Goal: Information Seeking & Learning: Learn about a topic

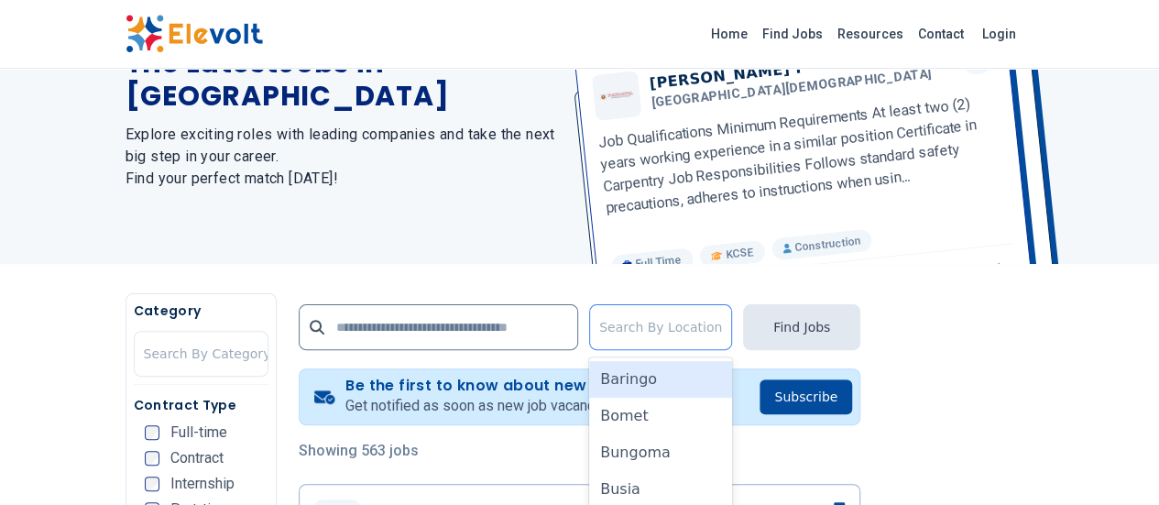
click at [722, 322] on div at bounding box center [660, 327] width 123 height 37
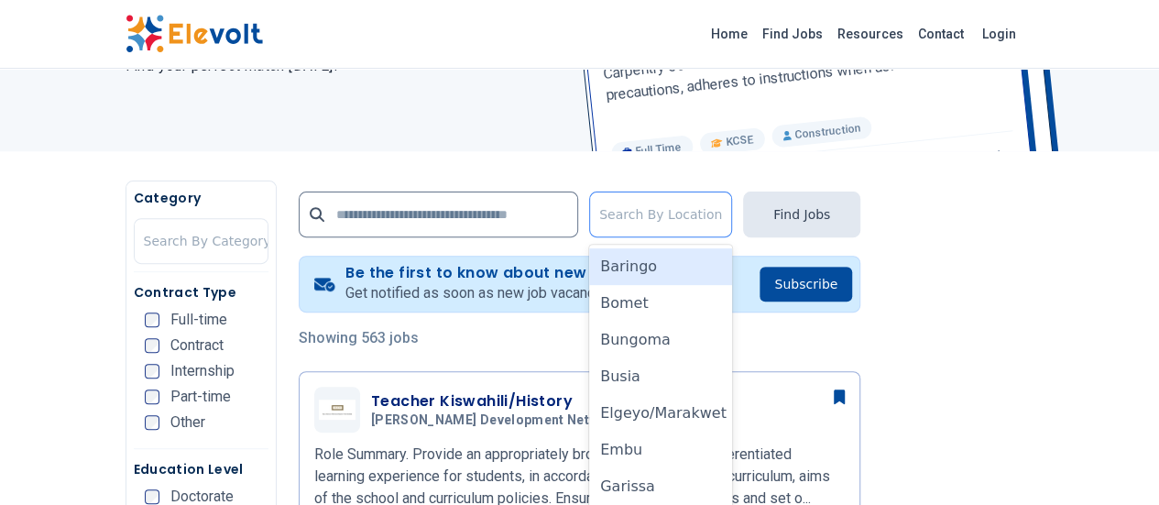
scroll to position [259, 0]
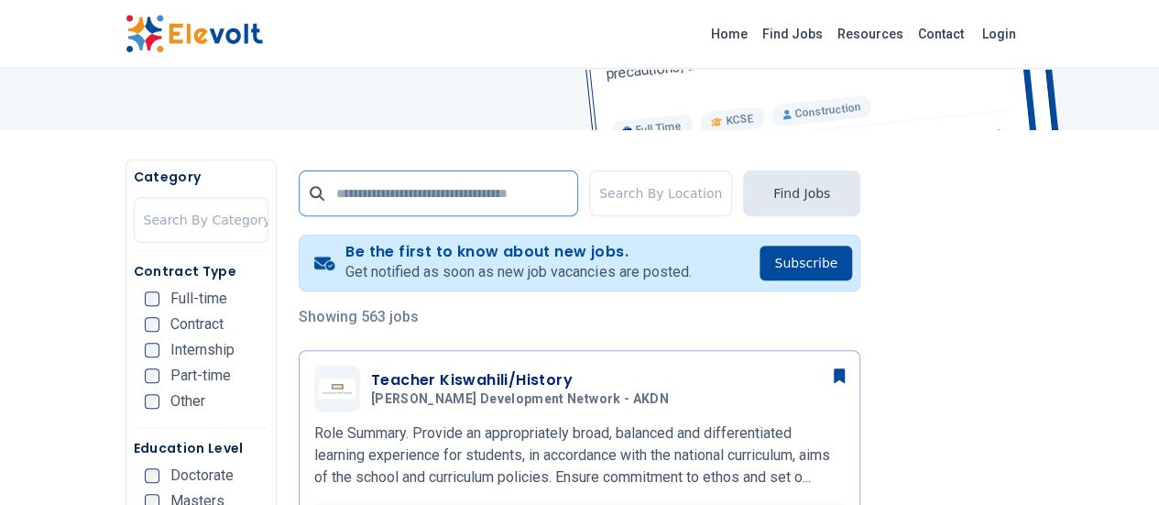
click at [351, 199] on input "text" at bounding box center [438, 193] width 279 height 46
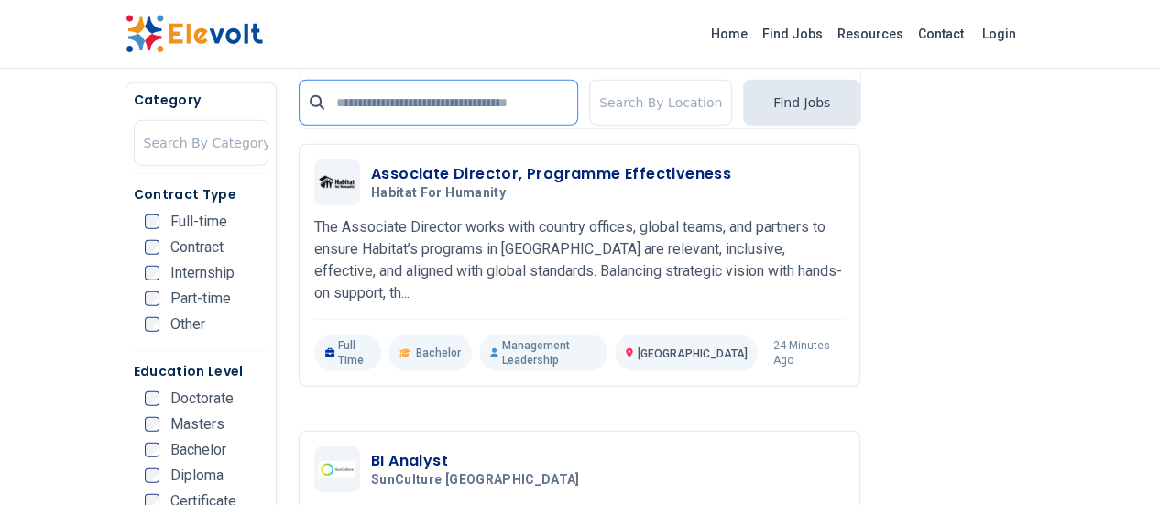
scroll to position [2457, 0]
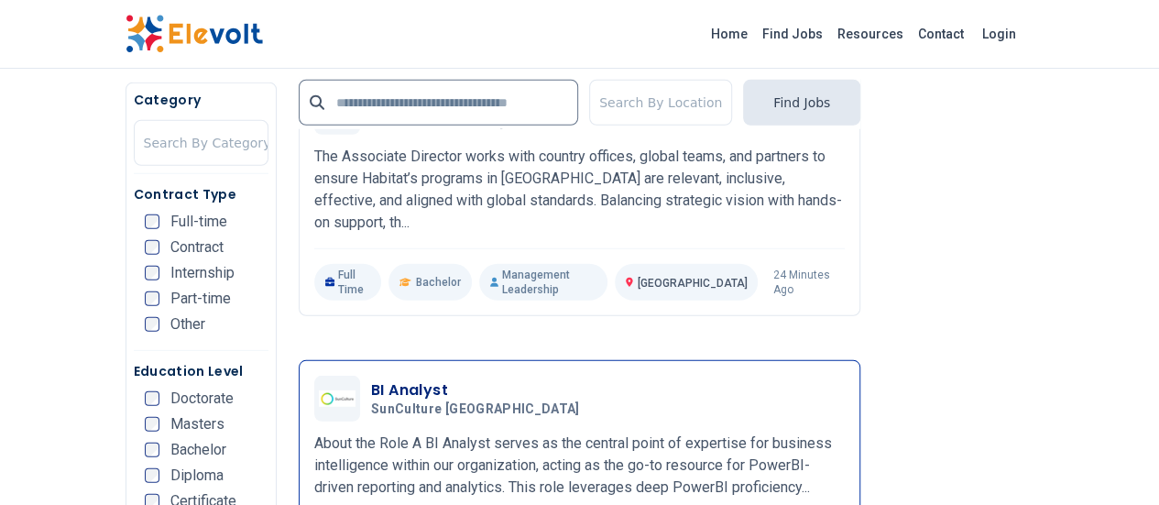
click at [371, 379] on h3 "BI Analyst" at bounding box center [479, 390] width 216 height 22
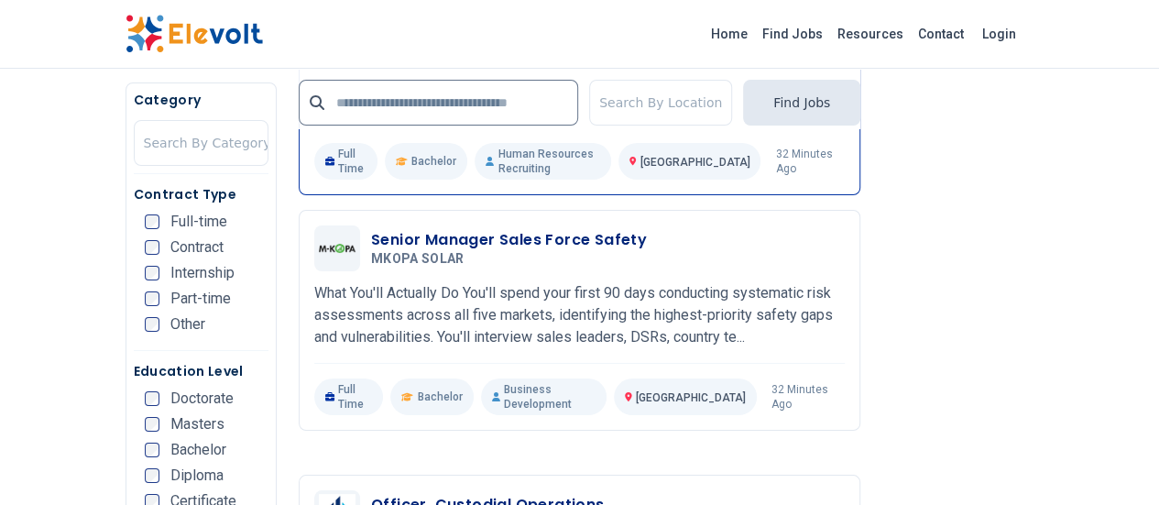
scroll to position [3373, 0]
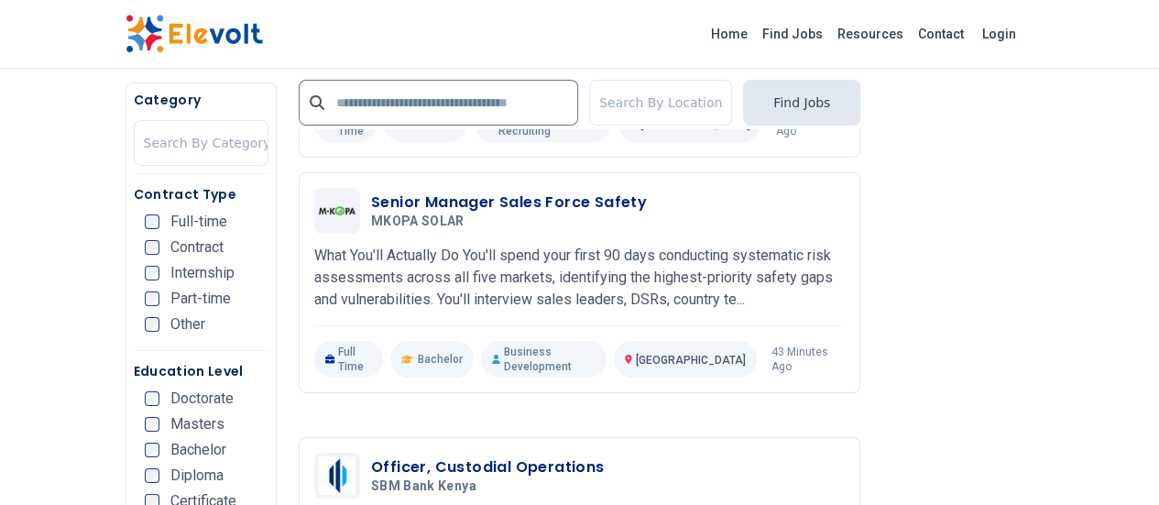
click at [484, 105] on input "text" at bounding box center [438, 103] width 279 height 46
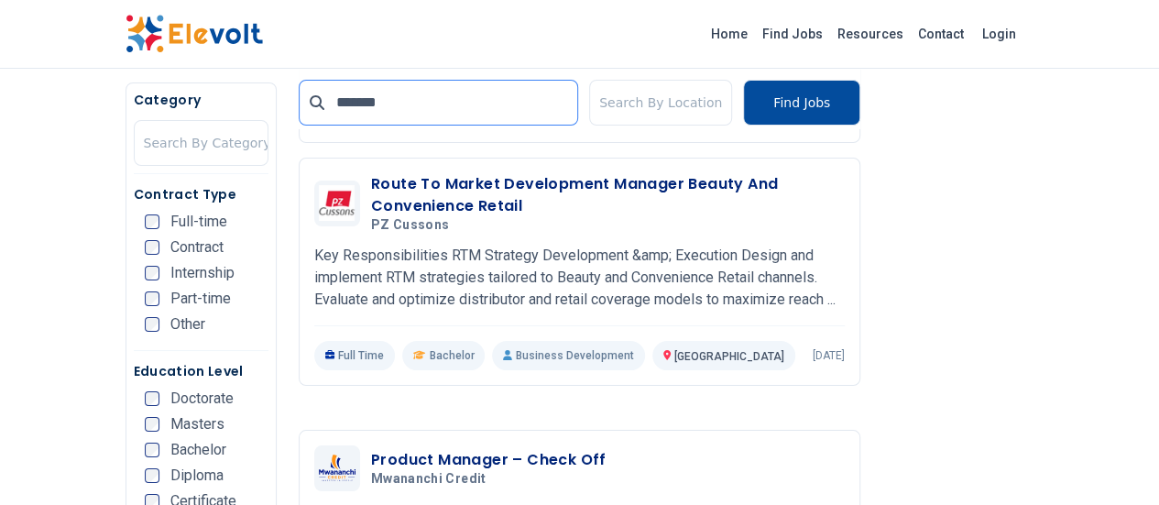
type input "*******"
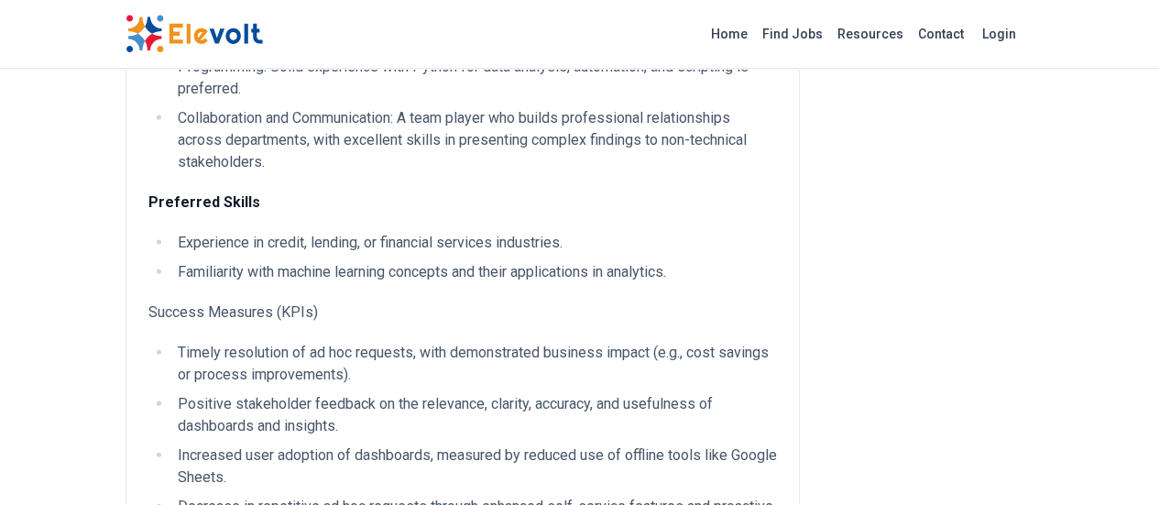
scroll to position [1900, 0]
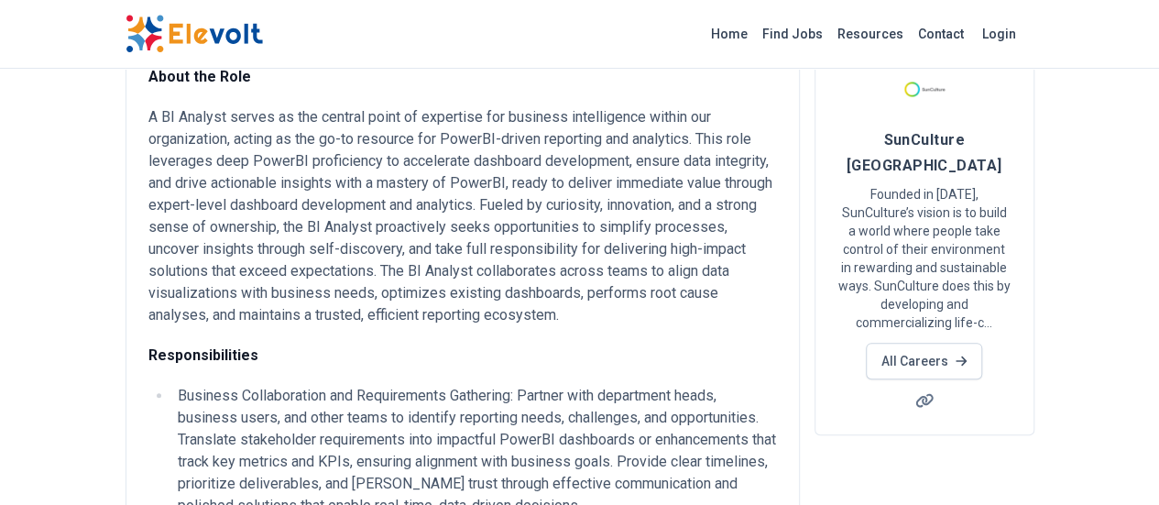
scroll to position [115, 0]
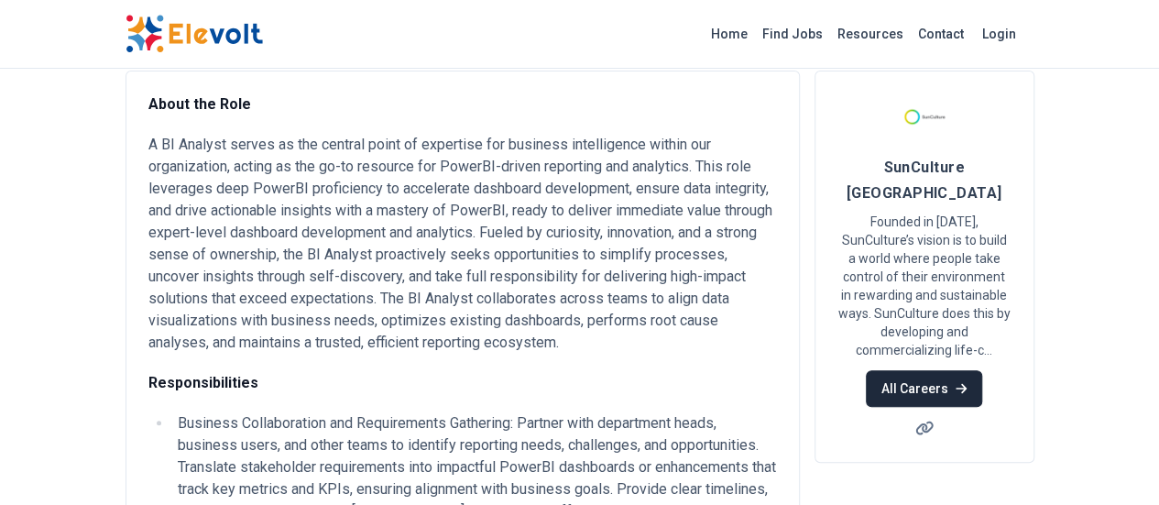
click at [982, 370] on link "All Careers" at bounding box center [924, 388] width 116 height 37
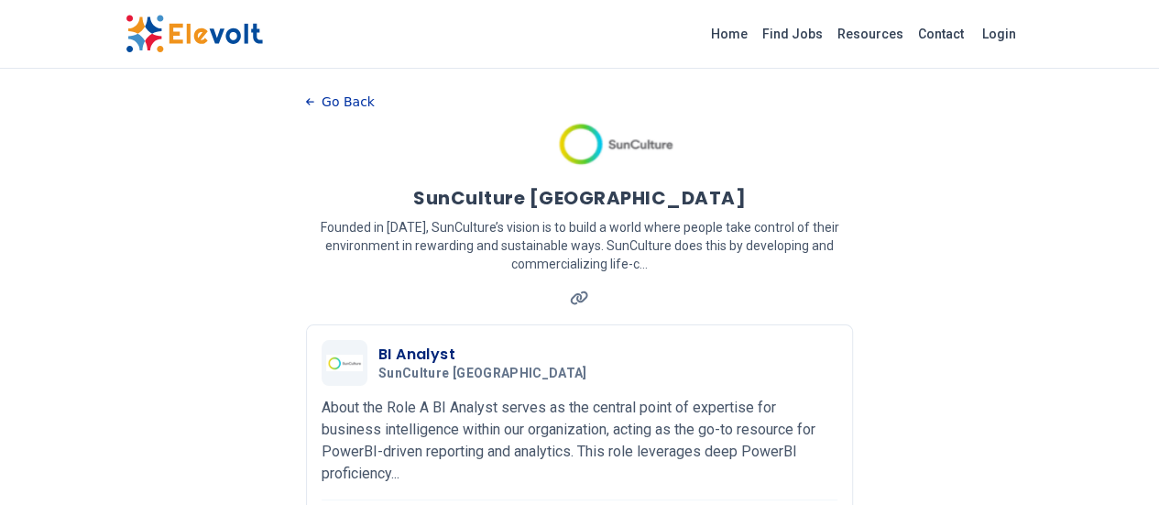
click at [306, 104] on icon "button" at bounding box center [310, 102] width 8 height 10
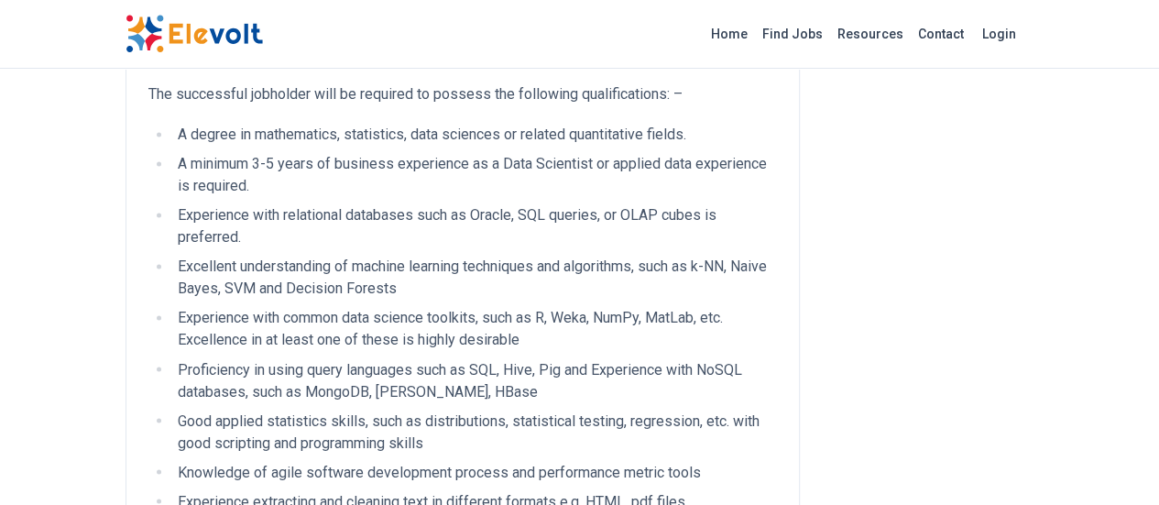
scroll to position [1374, 0]
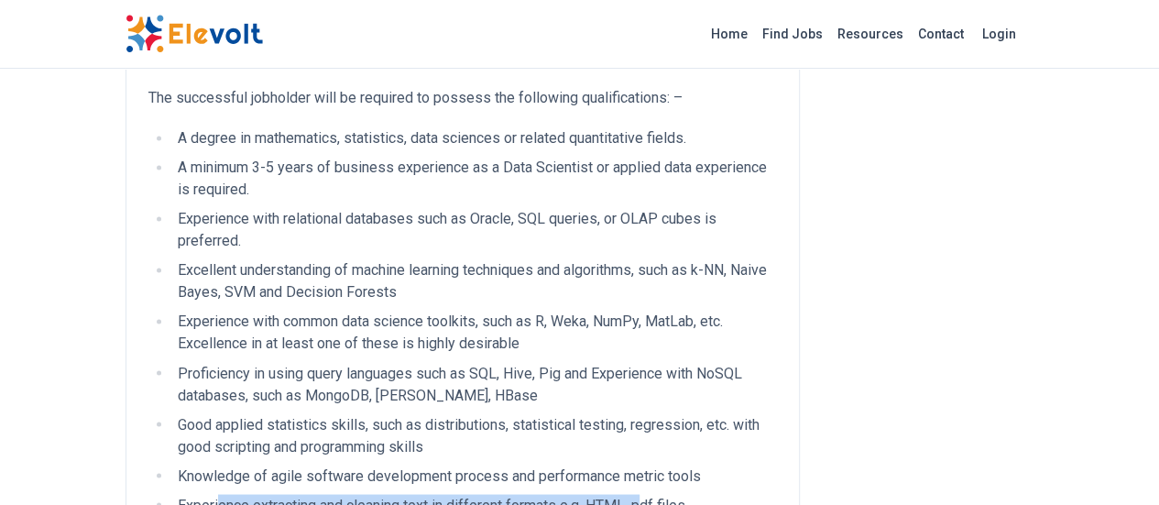
drag, startPoint x: 111, startPoint y: 262, endPoint x: 533, endPoint y: 268, distance: 422.4
click at [535, 494] on li "Experience extracting and cleaning text in different formats e.g. HTML, pdf fil…" at bounding box center [474, 505] width 605 height 22
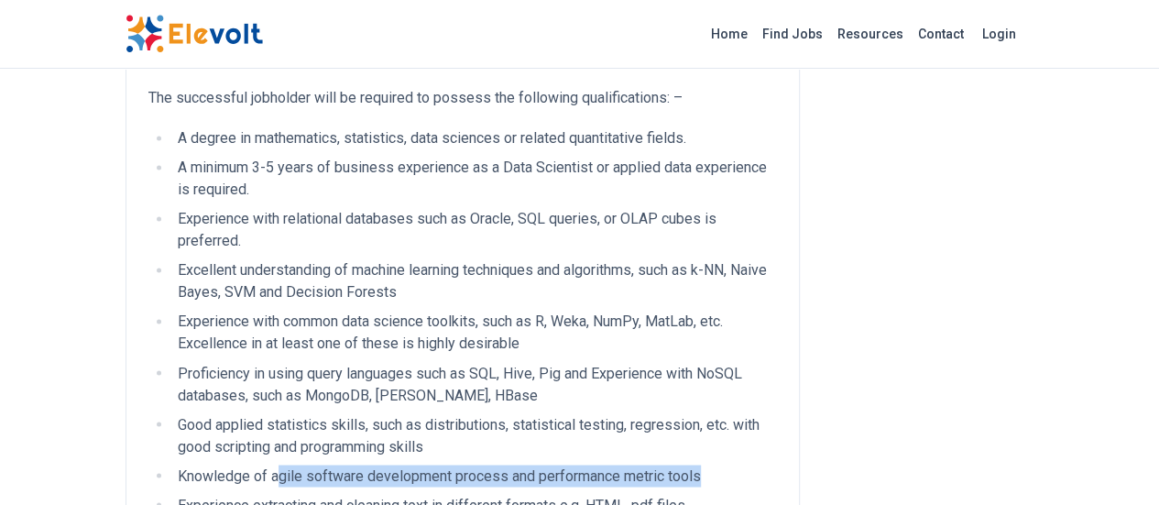
drag, startPoint x: 164, startPoint y: 234, endPoint x: 588, endPoint y: 228, distance: 424.3
click at [588, 465] on li "Knowledge of agile software development process and performance metric tools" at bounding box center [474, 476] width 605 height 22
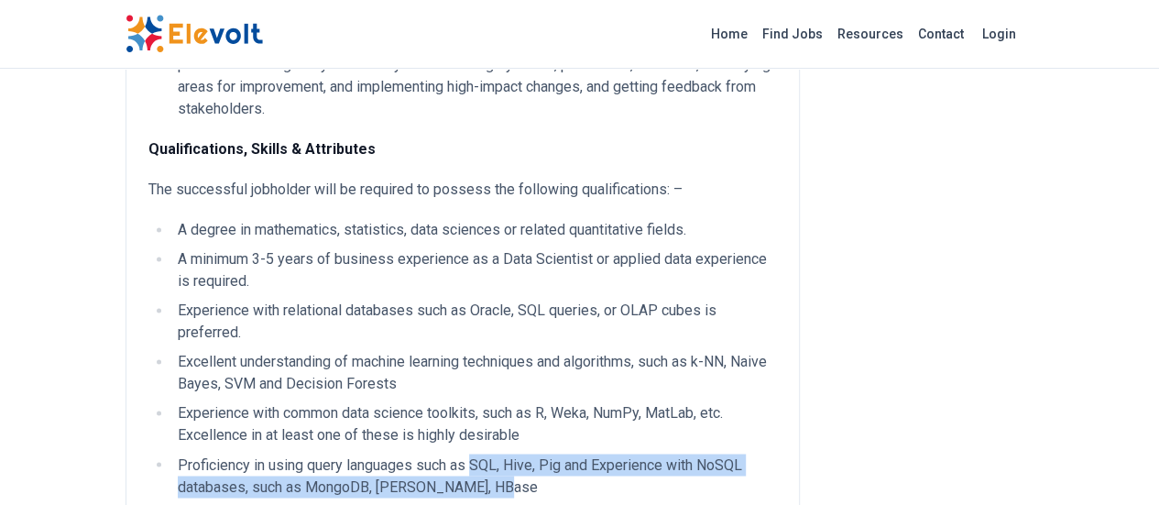
drag, startPoint x: 363, startPoint y: 224, endPoint x: 452, endPoint y: 235, distance: 89.7
click at [452, 454] on li "Proficiency in using query languages such as SQL, Hive, Pig and Experience with…" at bounding box center [474, 476] width 605 height 44
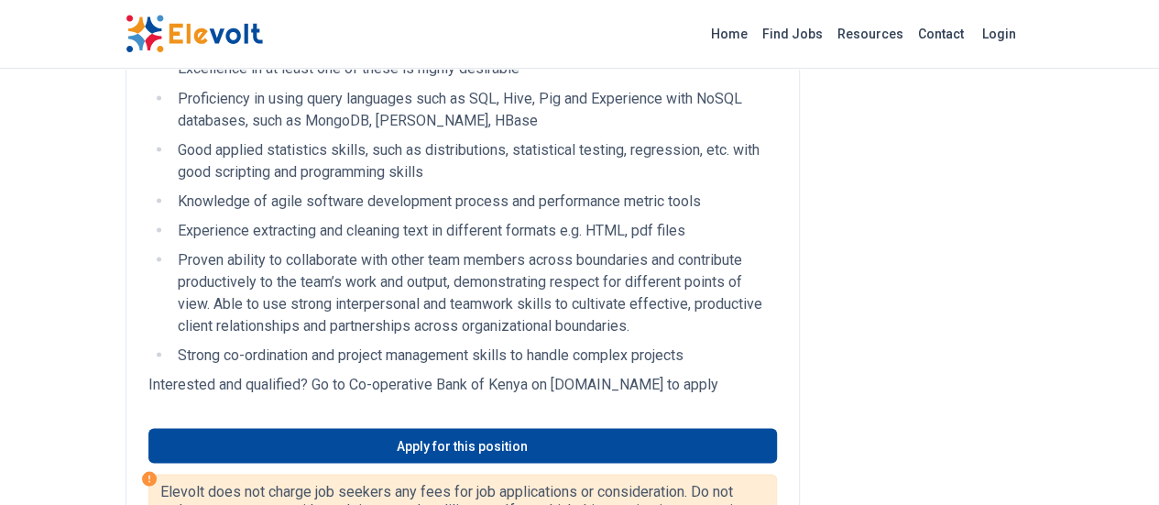
scroll to position [1191, 0]
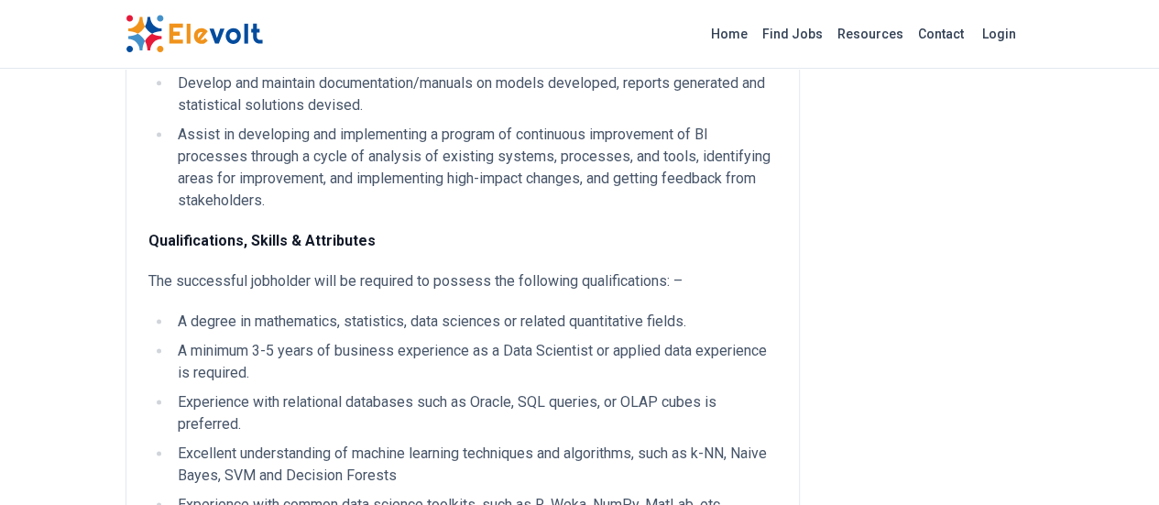
drag, startPoint x: 489, startPoint y: 179, endPoint x: 484, endPoint y: 168, distance: 12.3
click at [486, 391] on li "Experience with relational databases such as Oracle, SQL queries, or OLAP cubes…" at bounding box center [474, 413] width 605 height 44
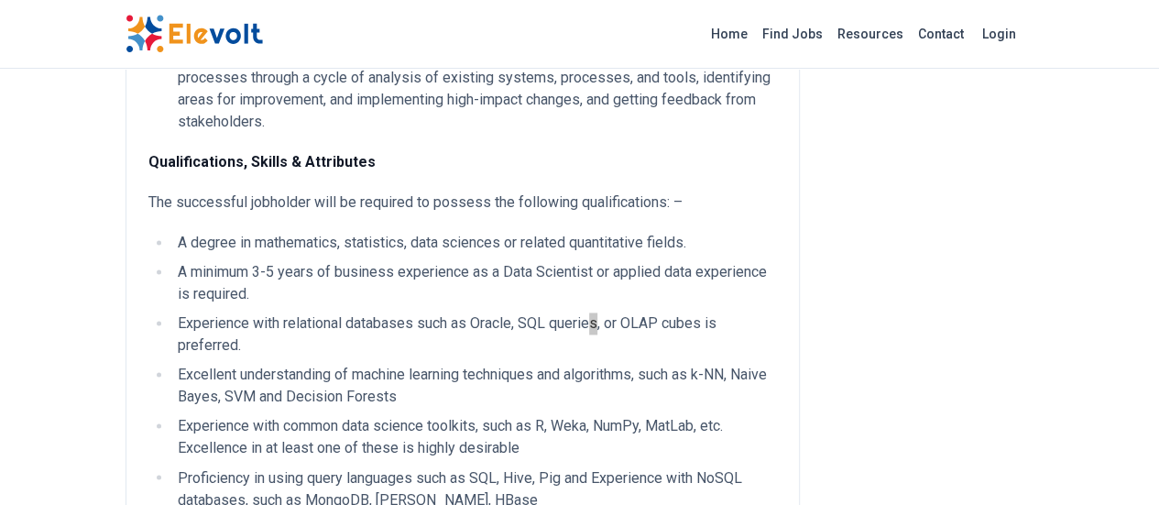
scroll to position [1283, 0]
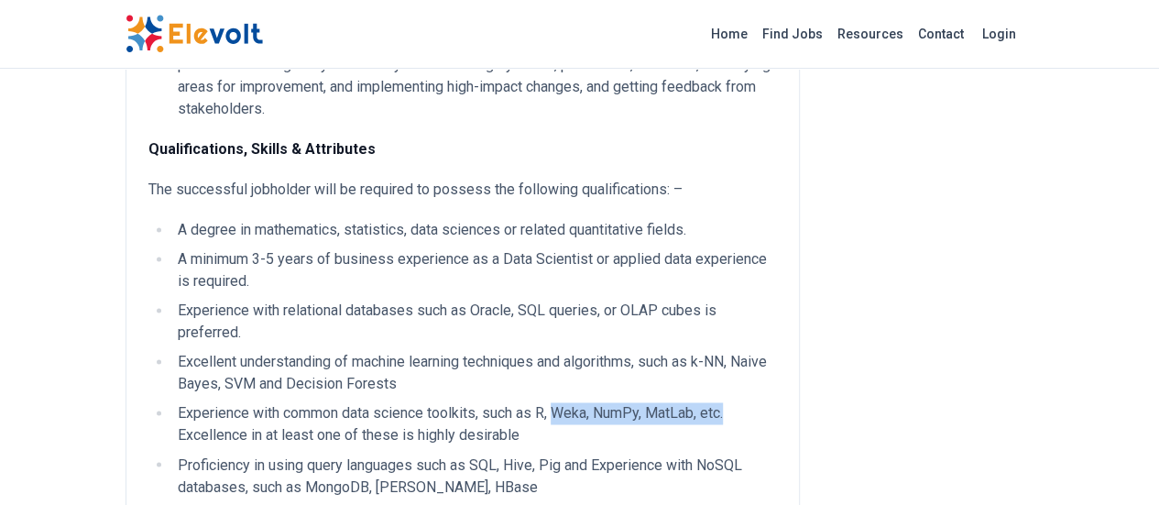
drag, startPoint x: 444, startPoint y: 171, endPoint x: 570, endPoint y: 186, distance: 126.4
click at [591, 402] on li "Experience with common data science toolkits, such as R, Weka, NumPy, MatLab, e…" at bounding box center [474, 424] width 605 height 44
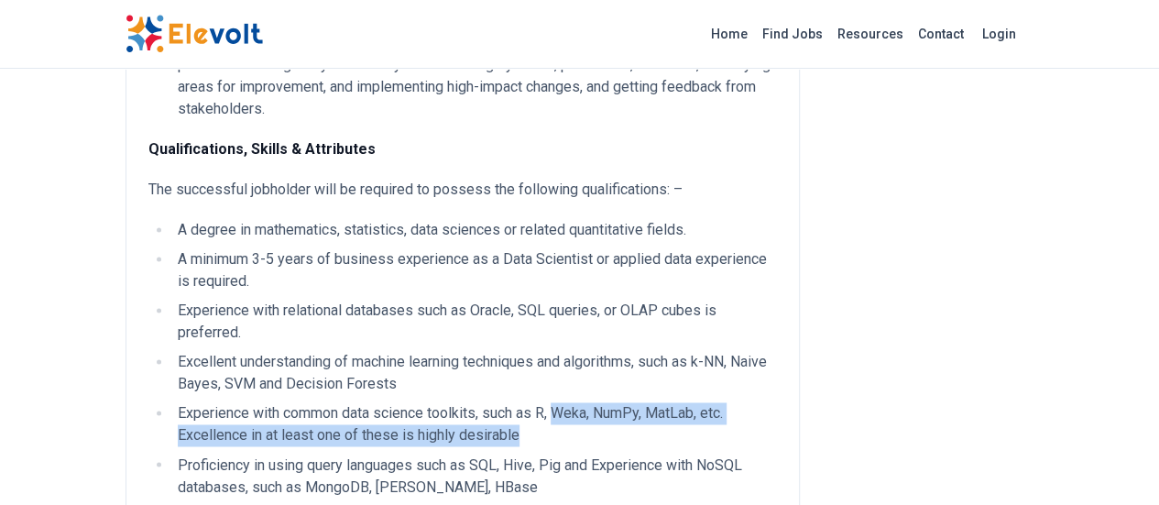
click at [567, 402] on li "Experience with common data science toolkits, such as R, Weka, NumPy, MatLab, e…" at bounding box center [474, 424] width 605 height 44
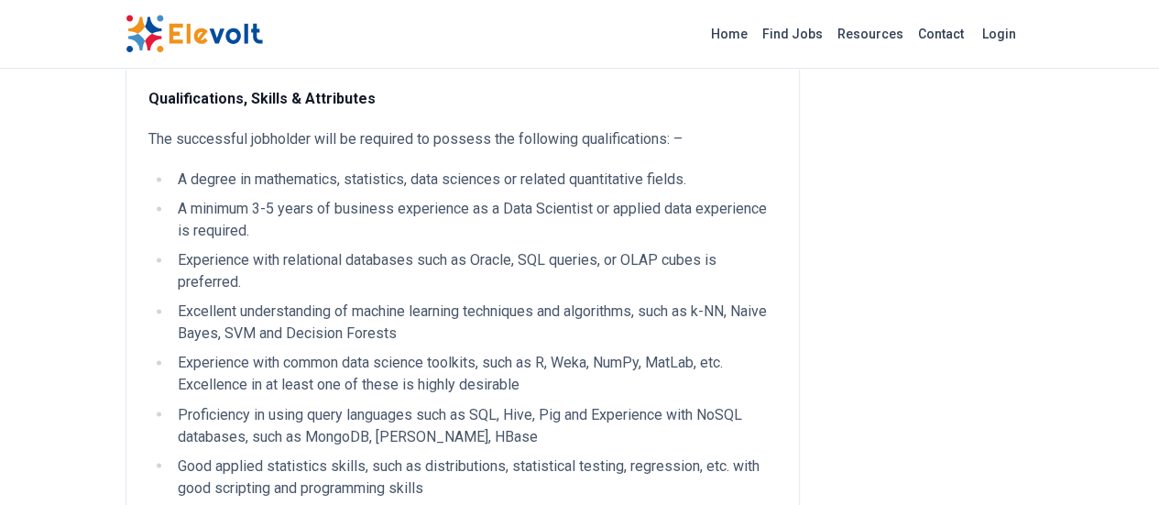
scroll to position [1374, 0]
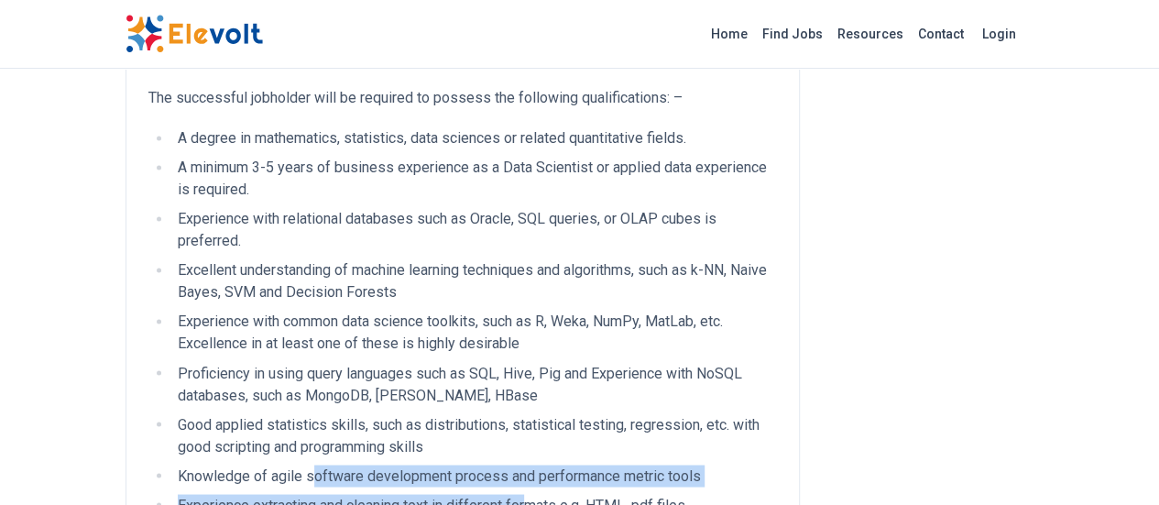
drag, startPoint x: 203, startPoint y: 238, endPoint x: 423, endPoint y: 254, distance: 220.5
click at [423, 254] on ul "A degree in mathematics, statistics, data sciences or related quantitative fiel…" at bounding box center [462, 383] width 629 height 513
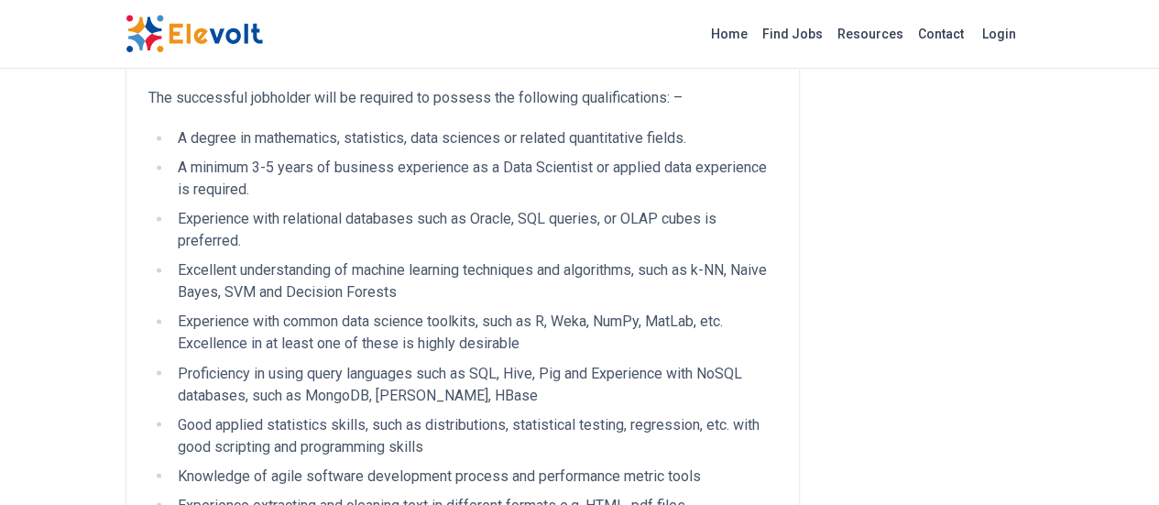
click at [467, 494] on li "Experience extracting and cleaning text in different formats e.g. HTML, pdf fil…" at bounding box center [474, 505] width 605 height 22
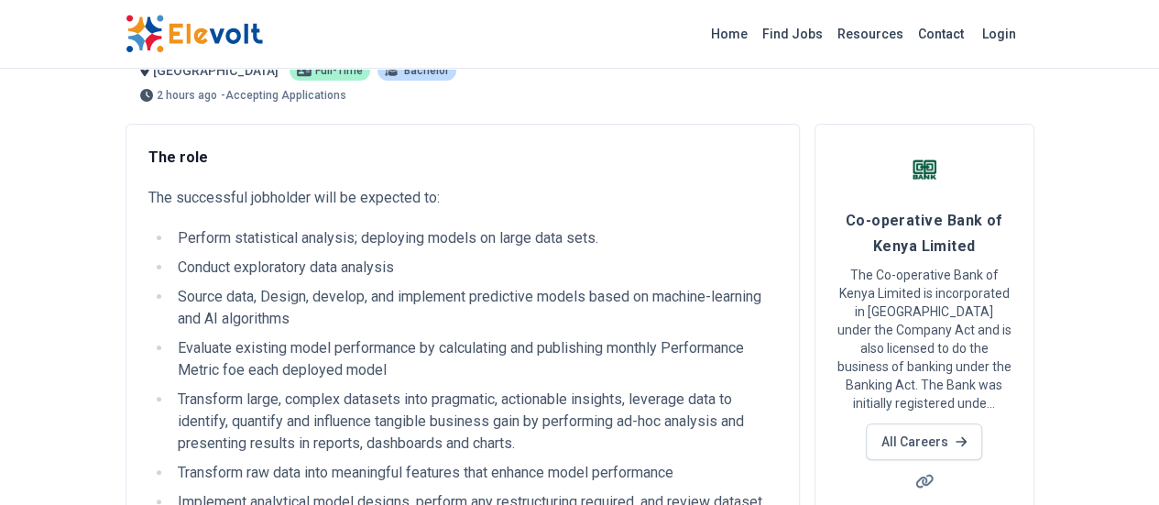
scroll to position [0, 0]
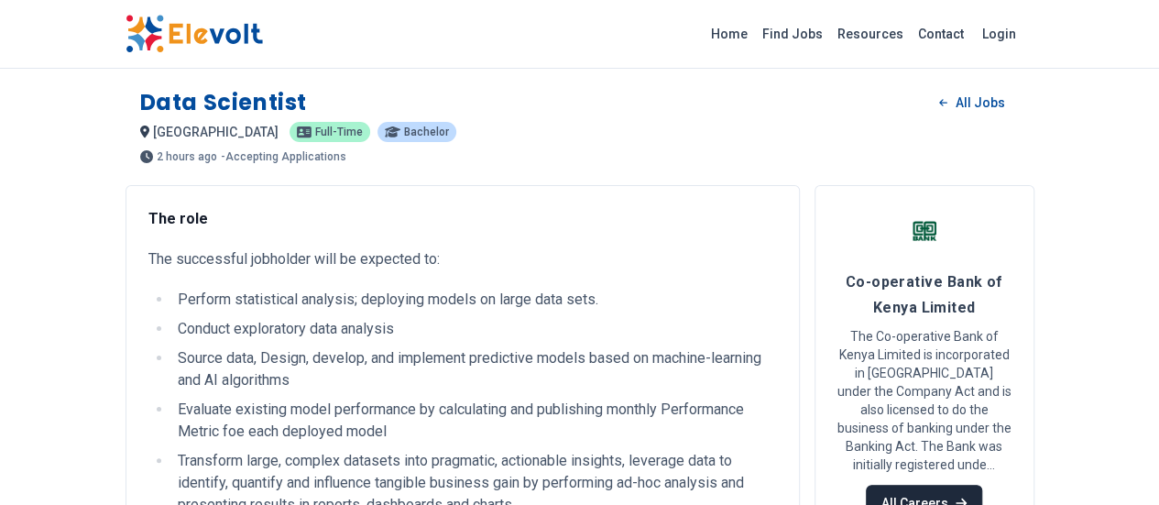
click at [982, 485] on link "All Careers" at bounding box center [924, 503] width 116 height 37
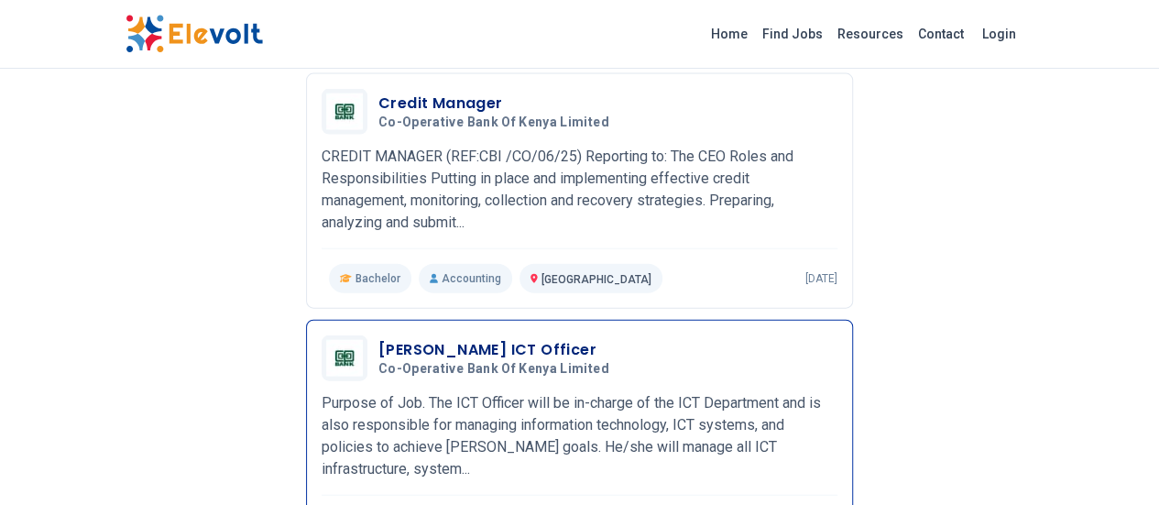
scroll to position [1924, 0]
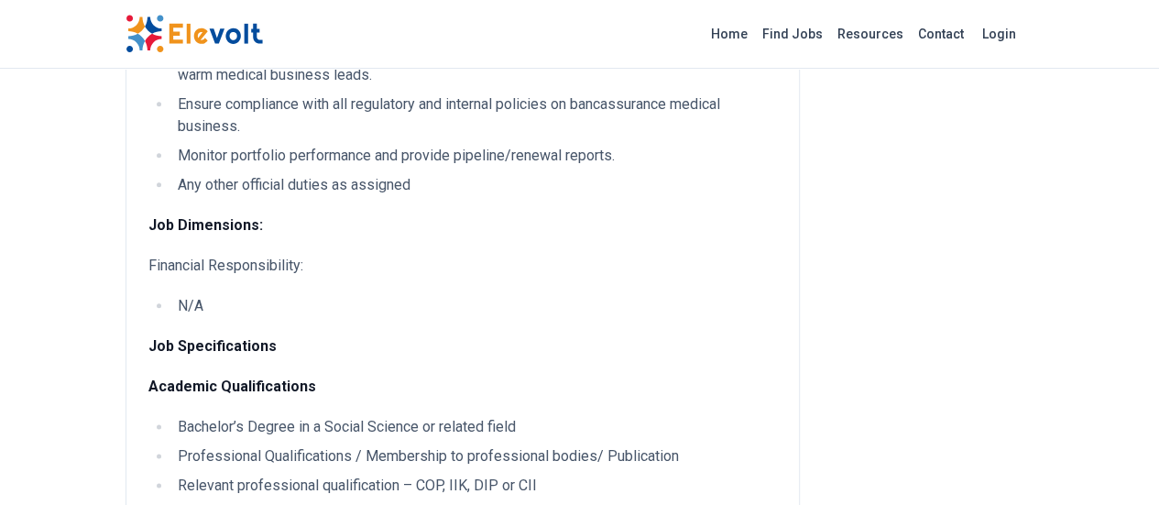
scroll to position [916, 0]
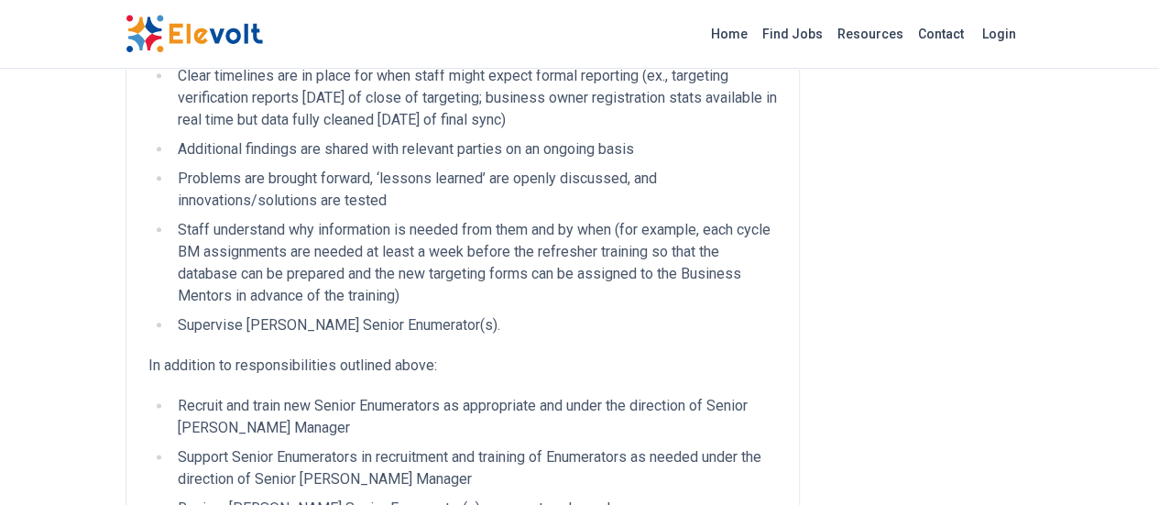
scroll to position [825, 0]
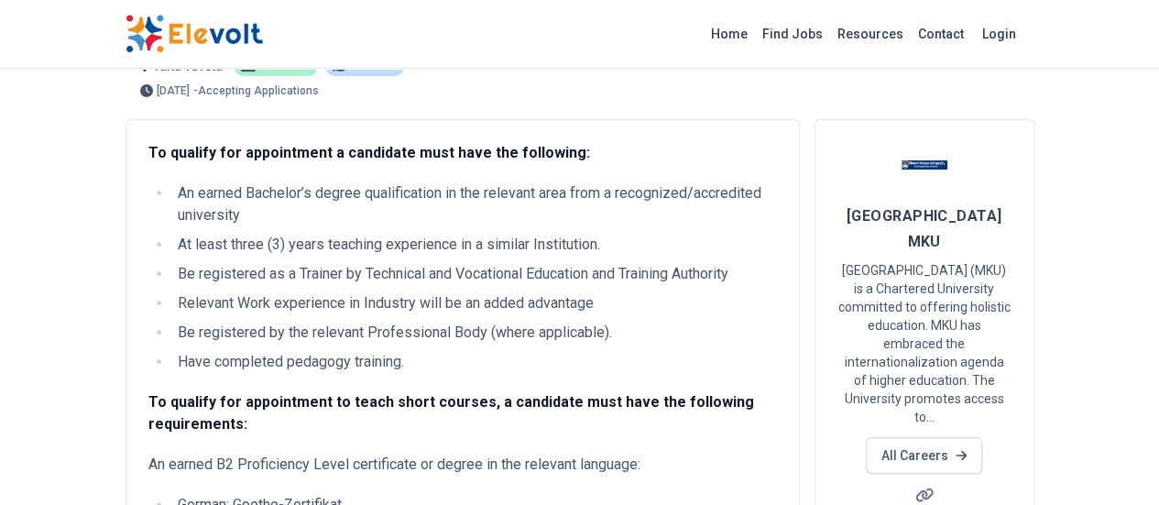
scroll to position [92, 0]
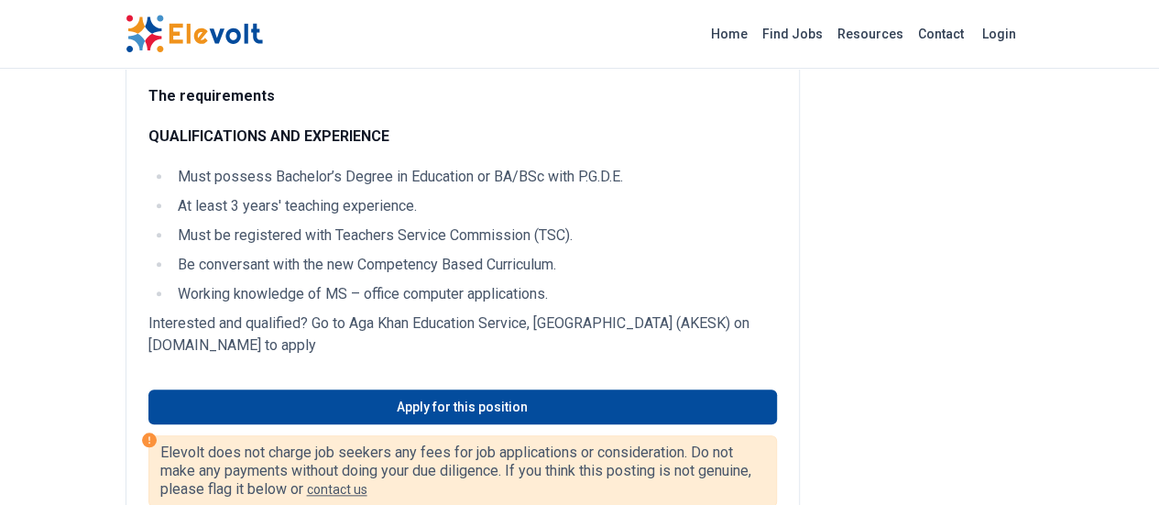
scroll to position [733, 0]
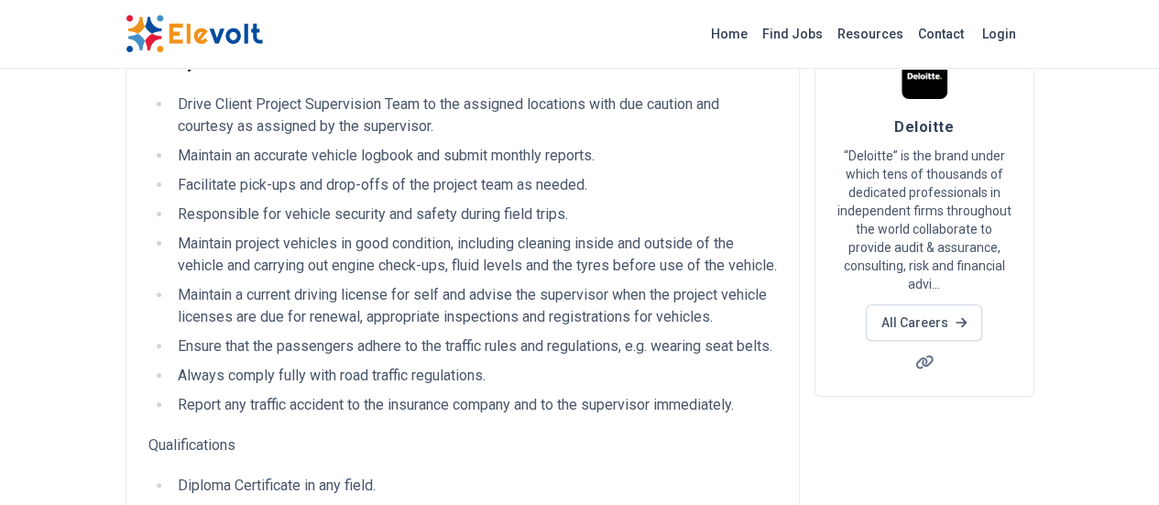
scroll to position [183, 0]
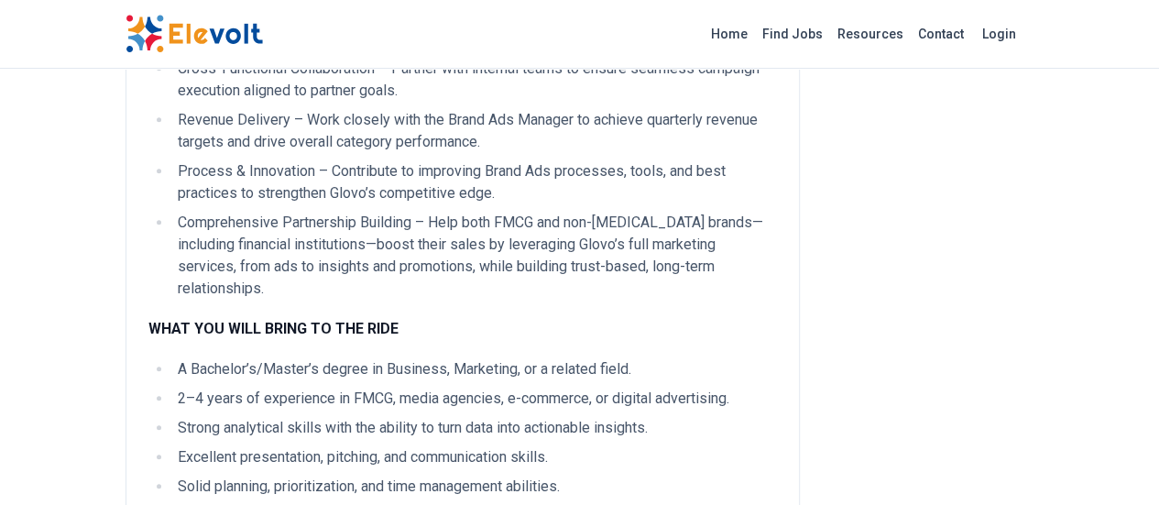
scroll to position [916, 0]
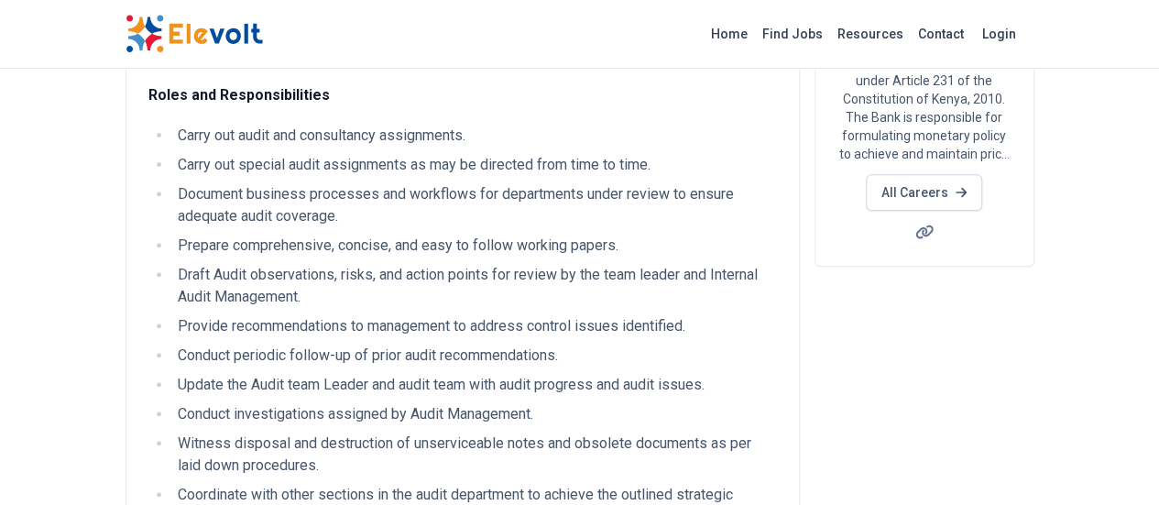
scroll to position [248, 0]
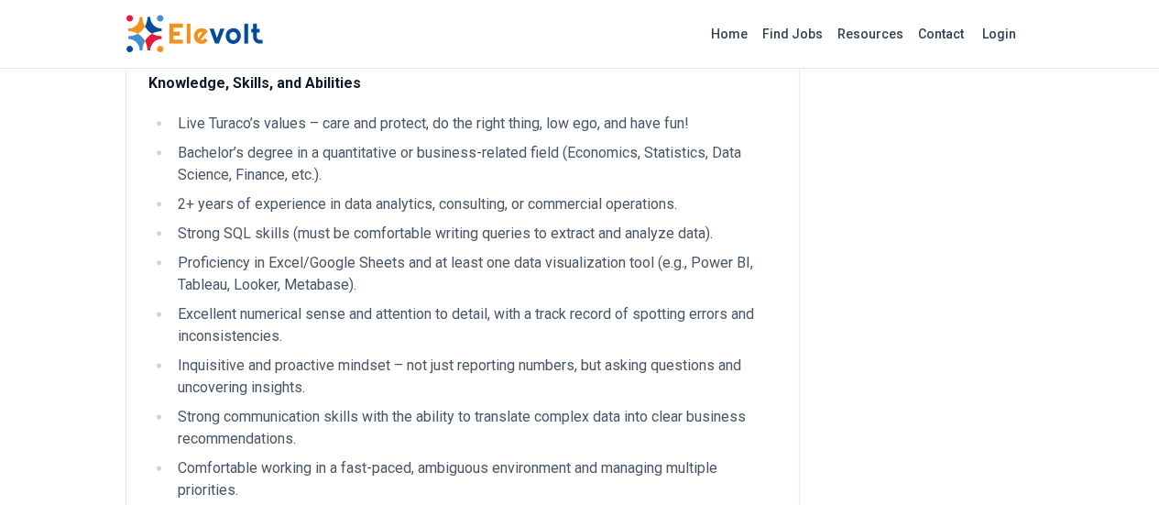
scroll to position [1100, 0]
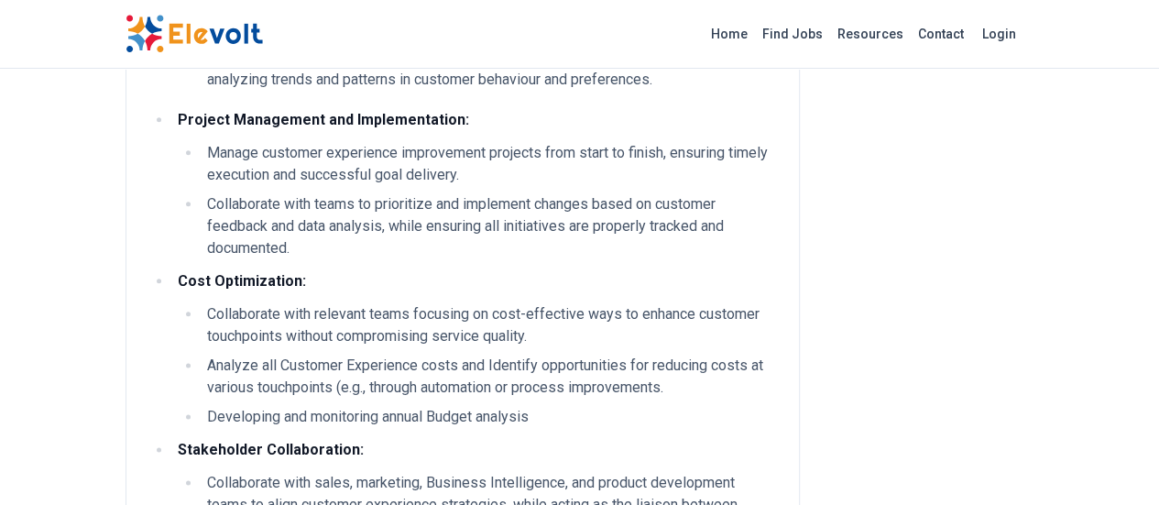
scroll to position [1008, 0]
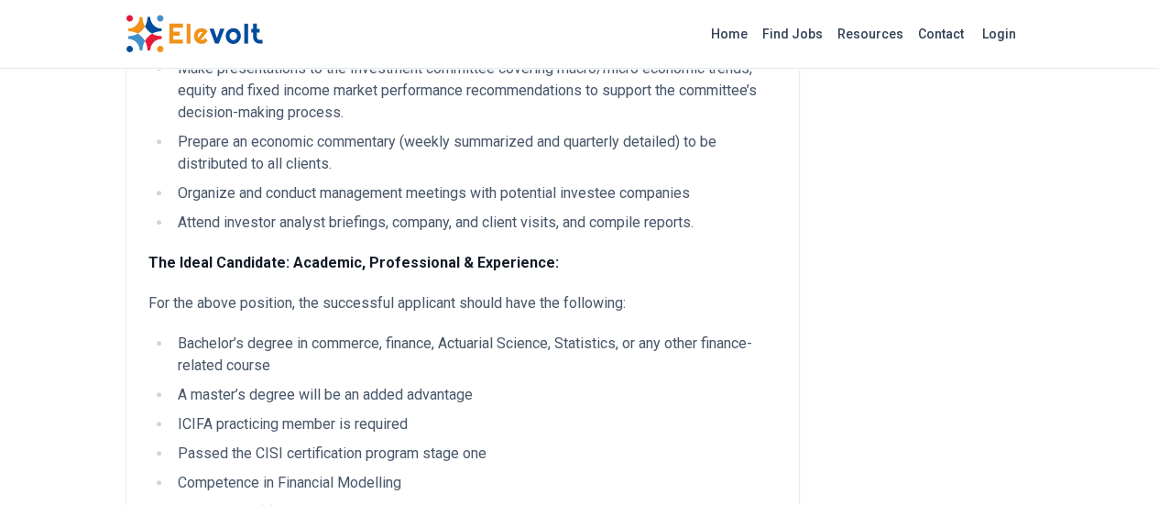
scroll to position [733, 0]
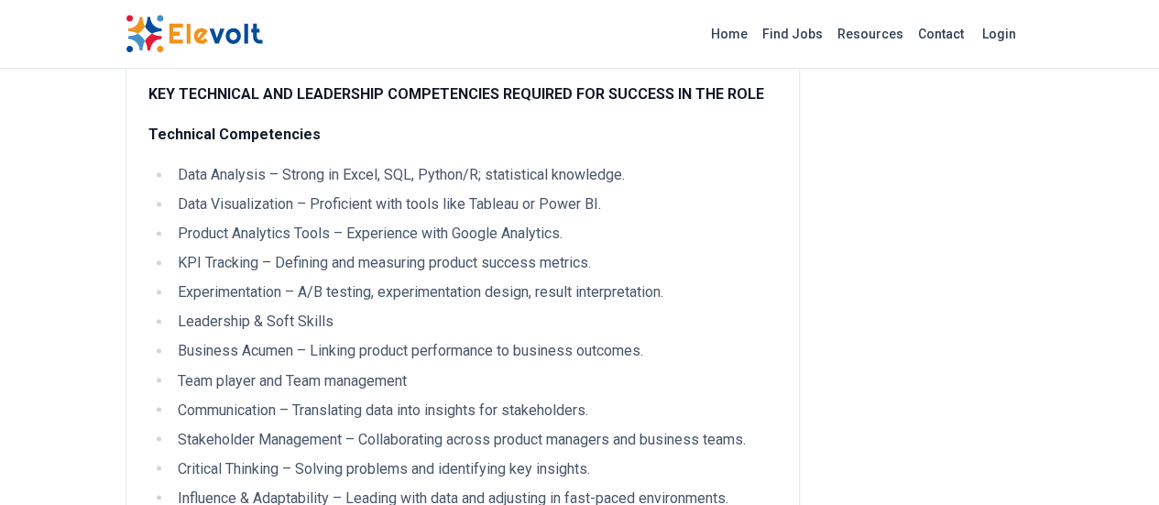
scroll to position [1466, 0]
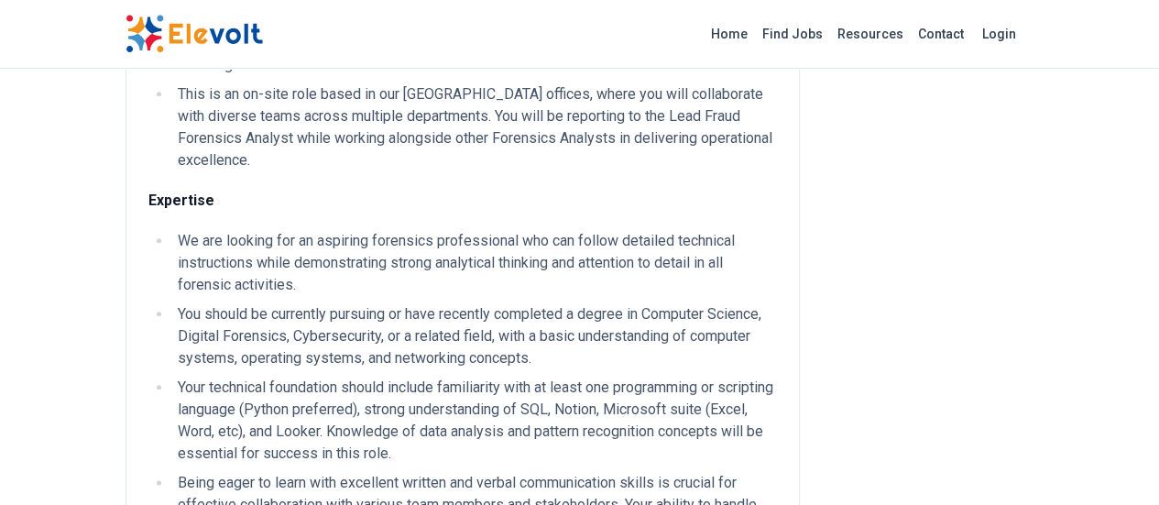
scroll to position [916, 0]
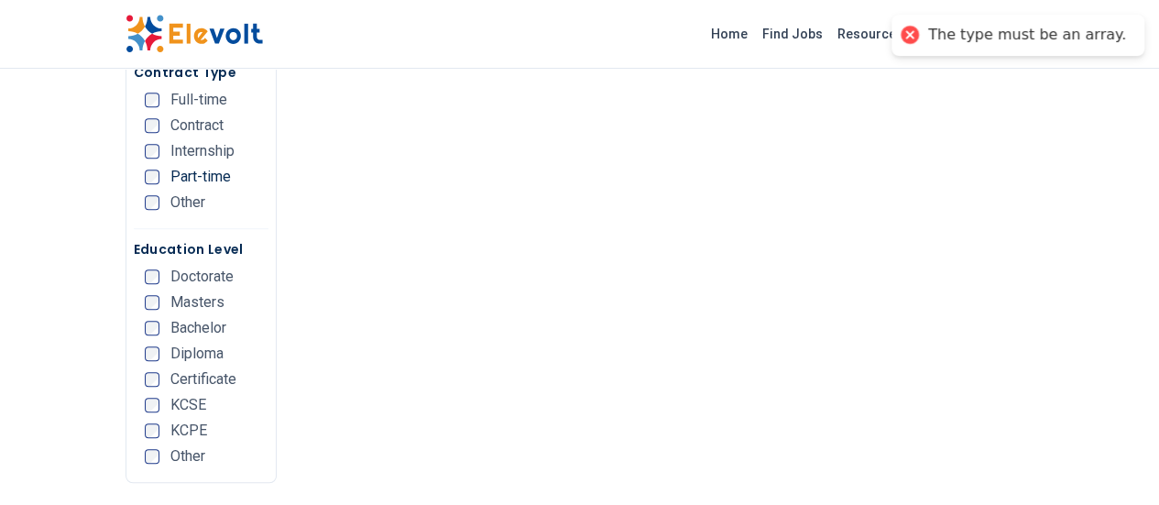
scroll to position [367, 0]
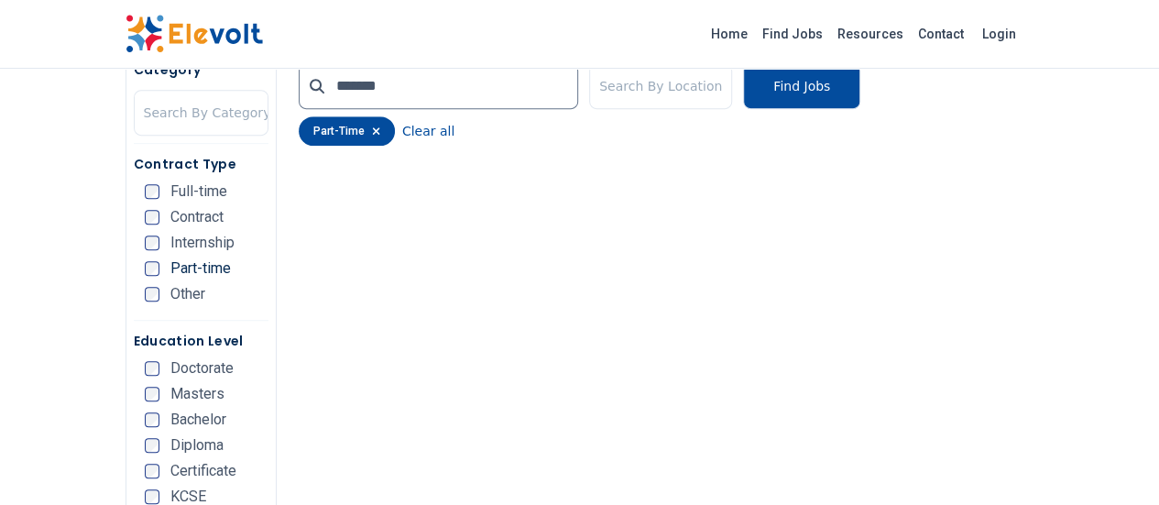
click at [304, 129] on div "part-time" at bounding box center [347, 130] width 96 height 29
click at [373, 132] on icon "button" at bounding box center [376, 130] width 7 height 7
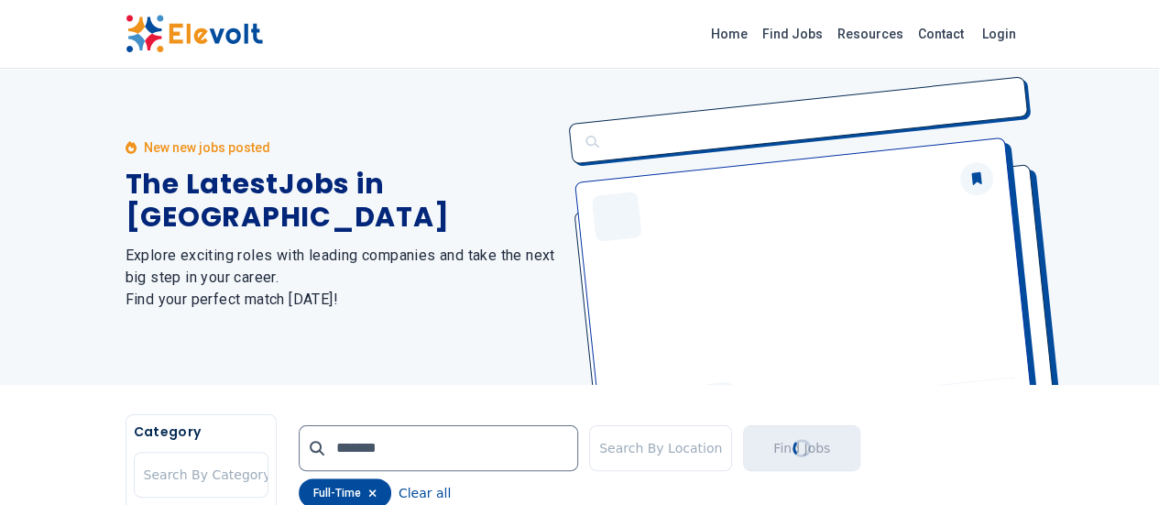
scroll to position [0, 0]
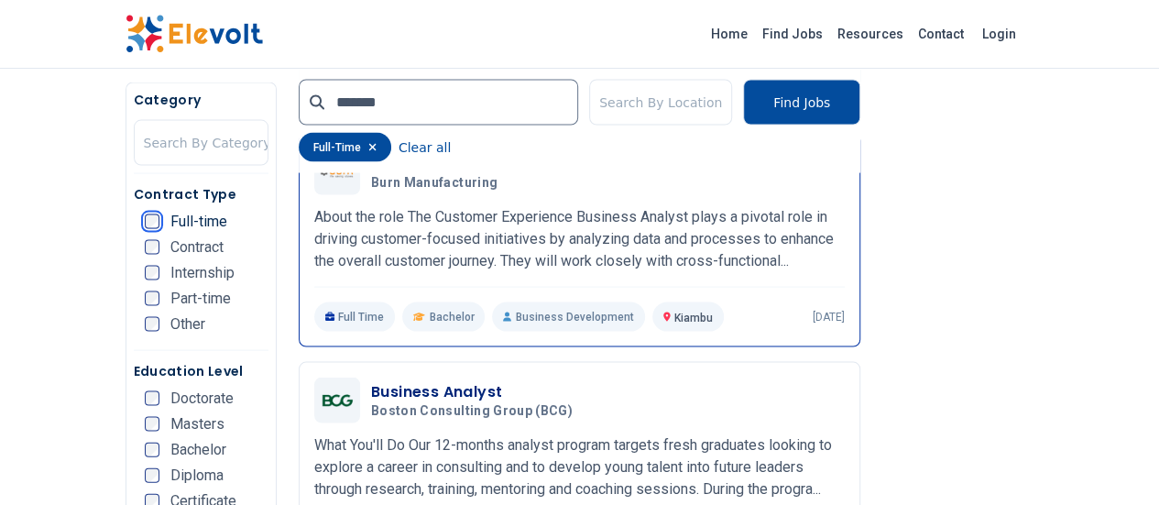
scroll to position [1466, 0]
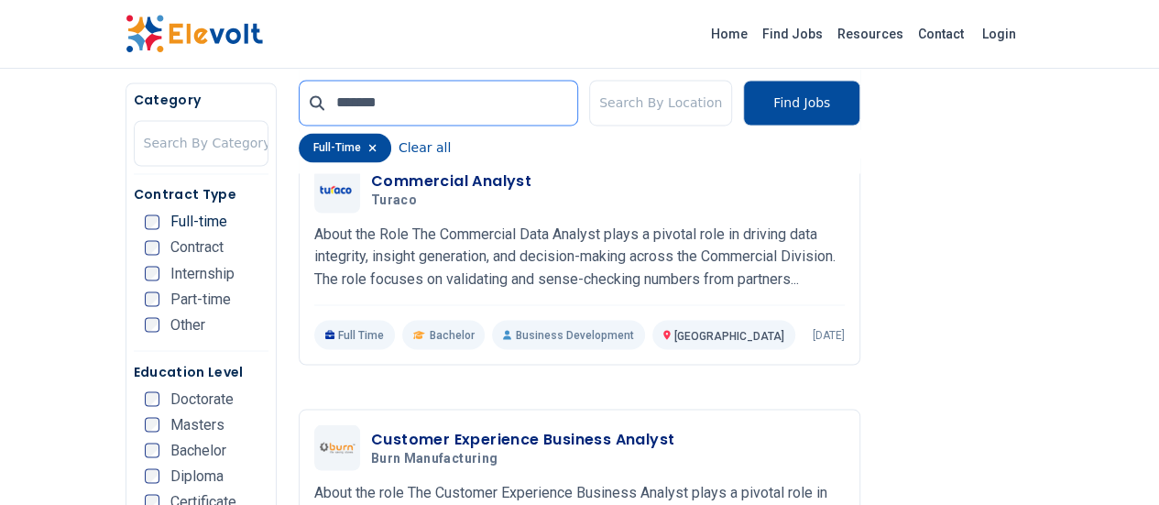
click at [332, 108] on input "*******" at bounding box center [438, 103] width 279 height 46
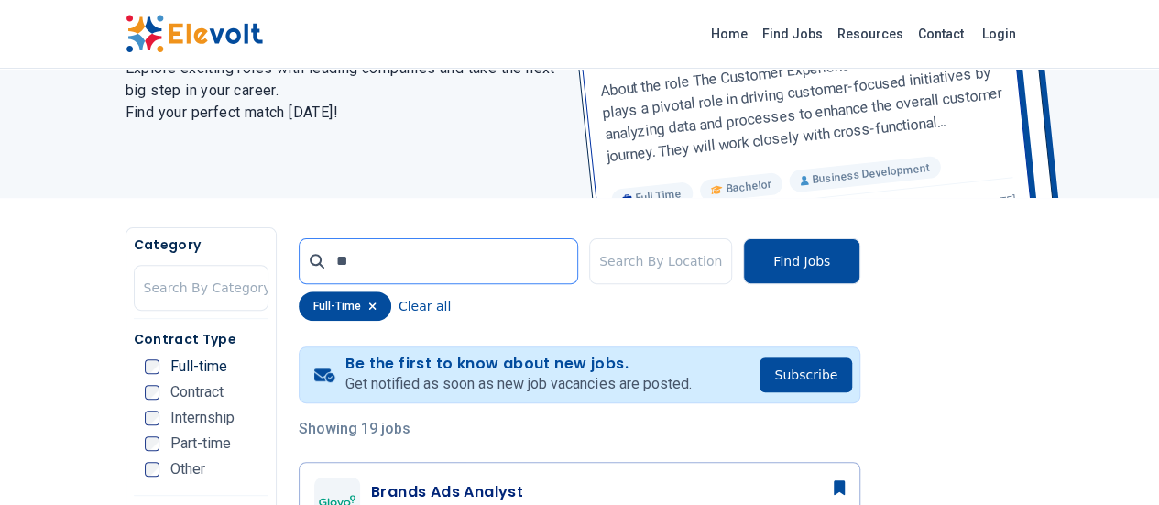
type input "*"
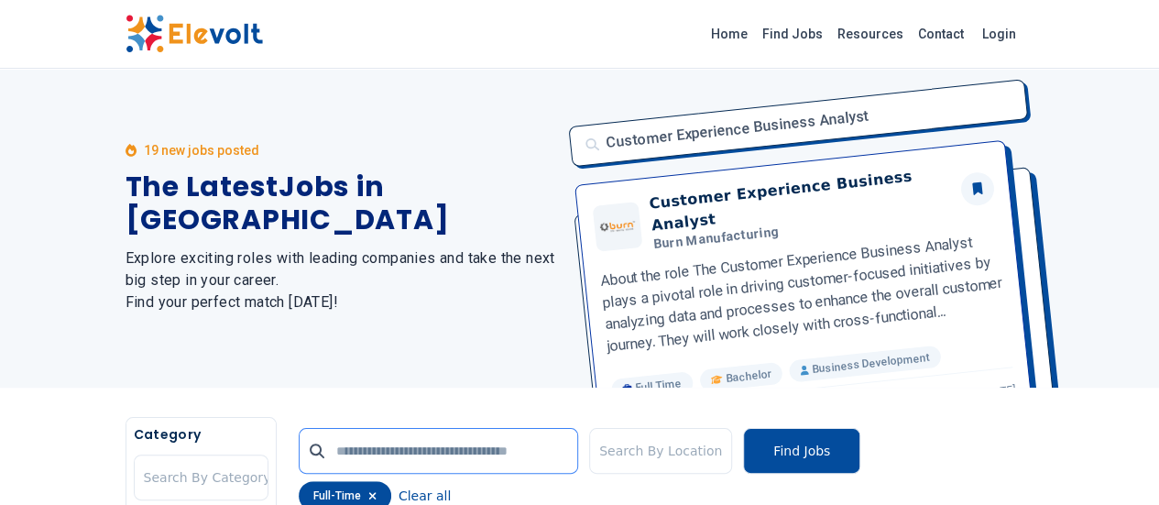
scroll to position [0, 0]
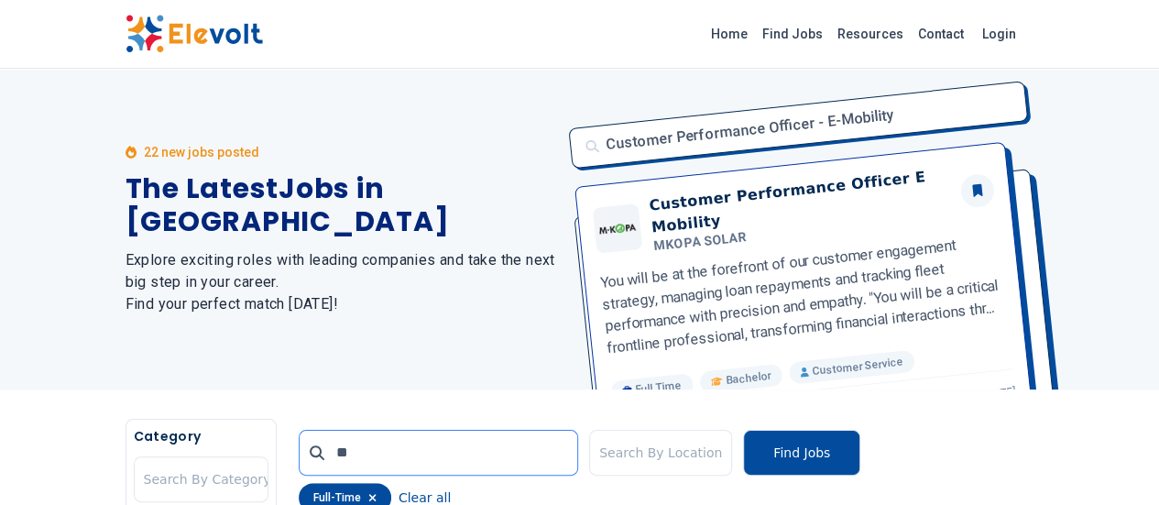
click at [353, 465] on input "**" at bounding box center [438, 453] width 279 height 46
type input "*"
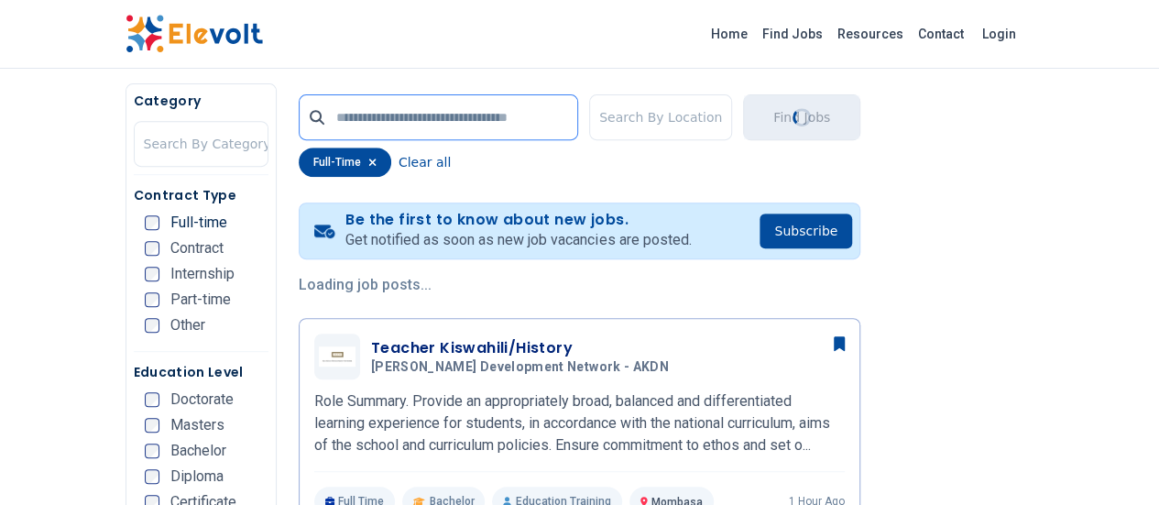
scroll to position [343, 0]
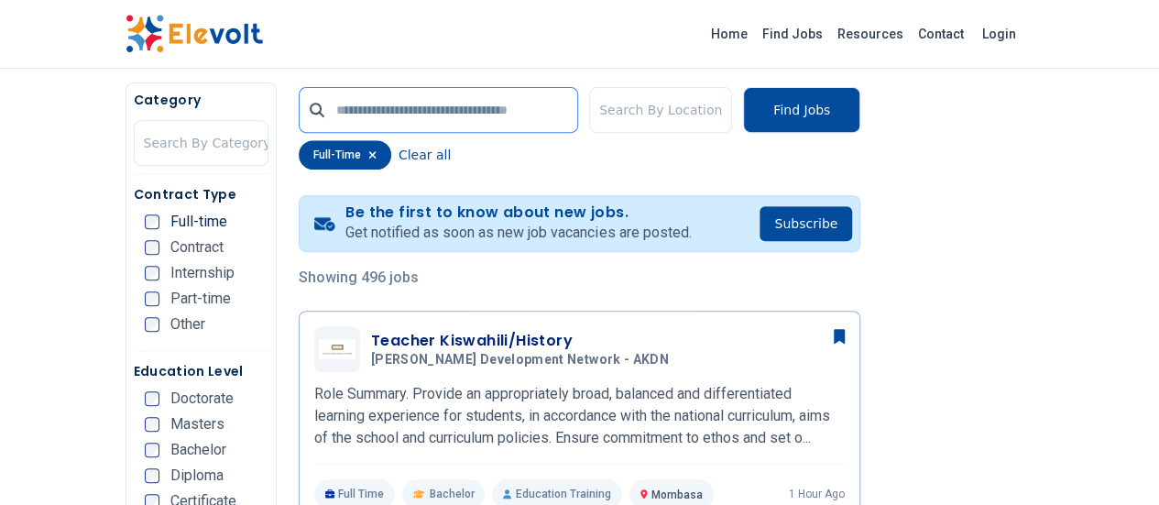
click at [459, 110] on input "text" at bounding box center [438, 110] width 279 height 46
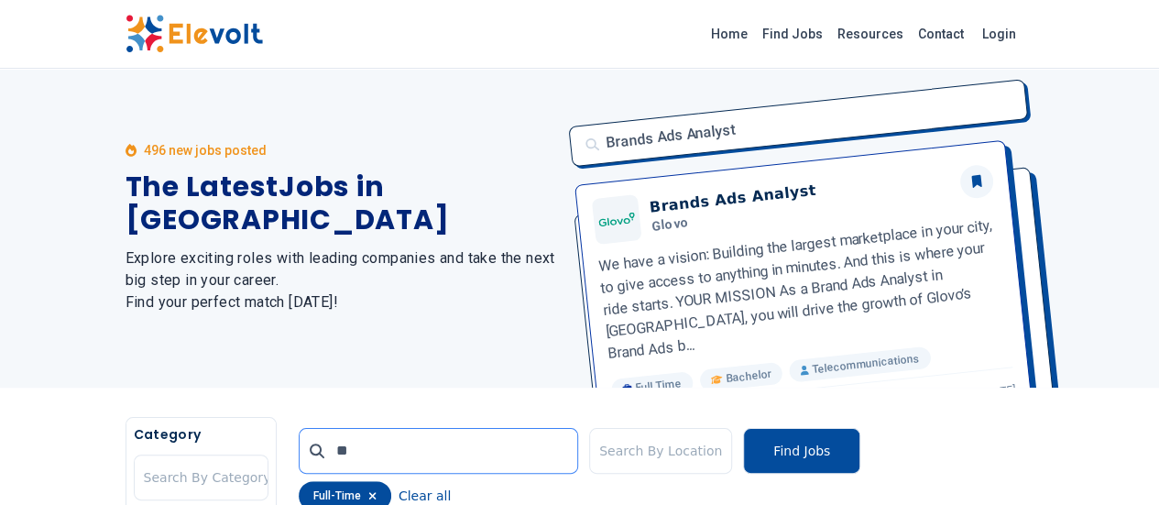
scroll to position [0, 0]
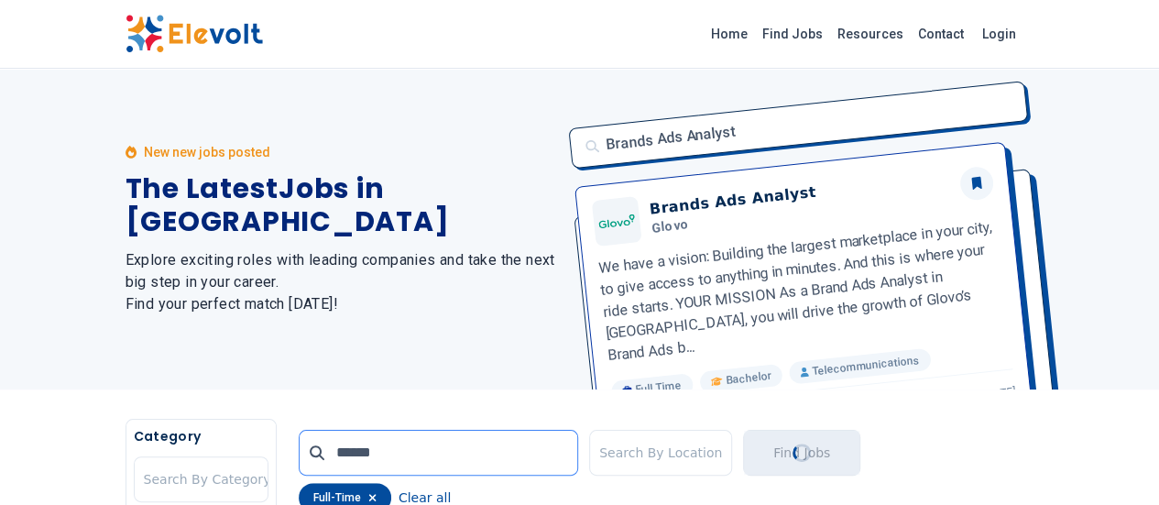
type input "******"
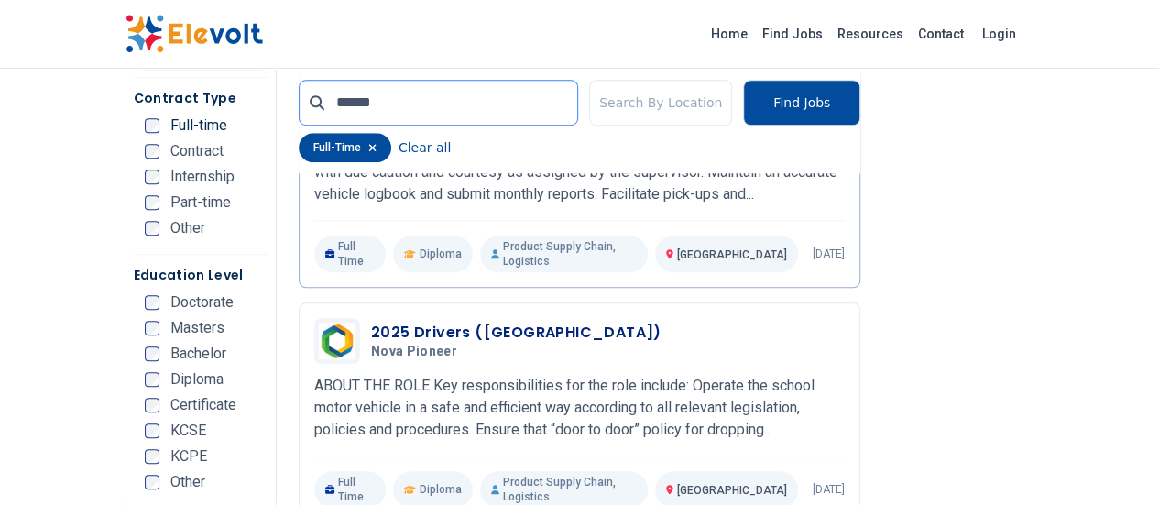
scroll to position [590, 0]
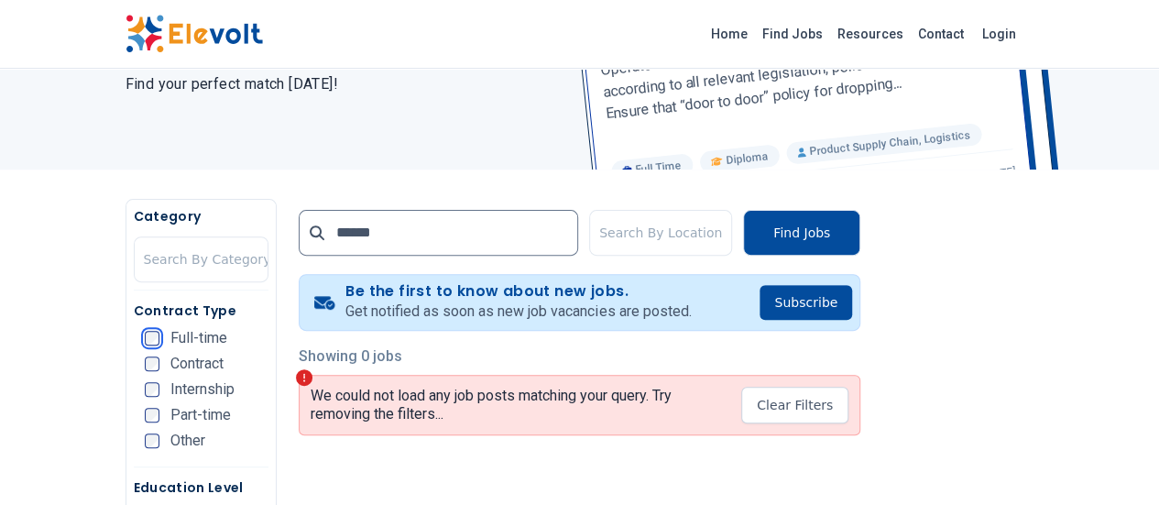
scroll to position [222, 0]
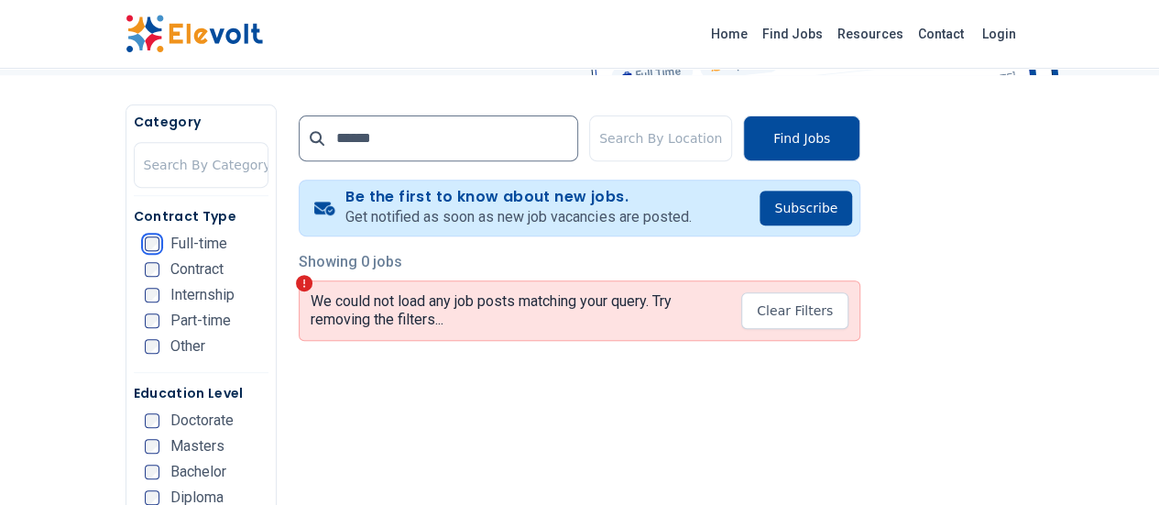
scroll to position [328, 0]
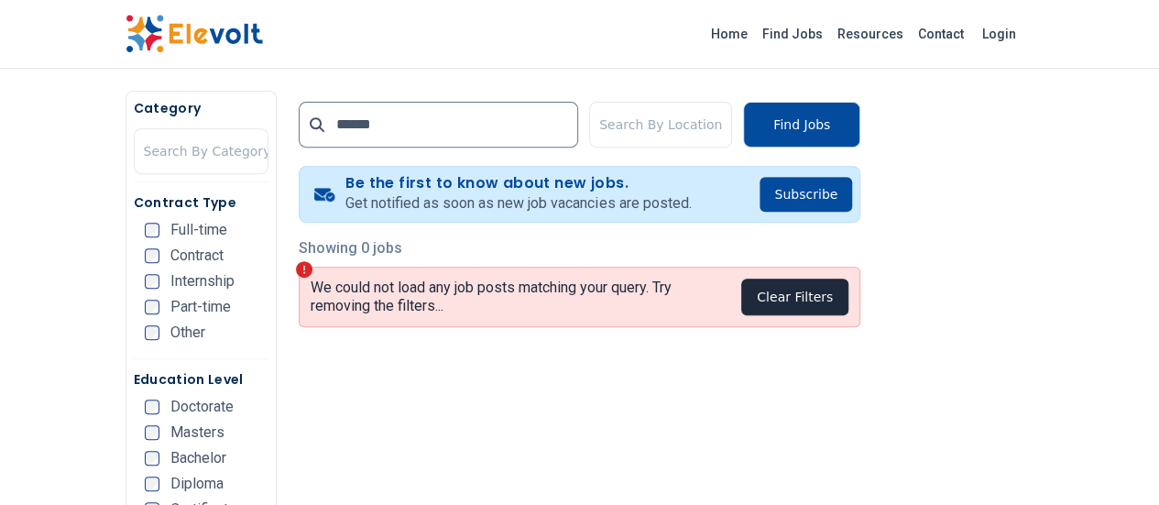
click at [848, 305] on button "Clear Filters" at bounding box center [794, 297] width 107 height 37
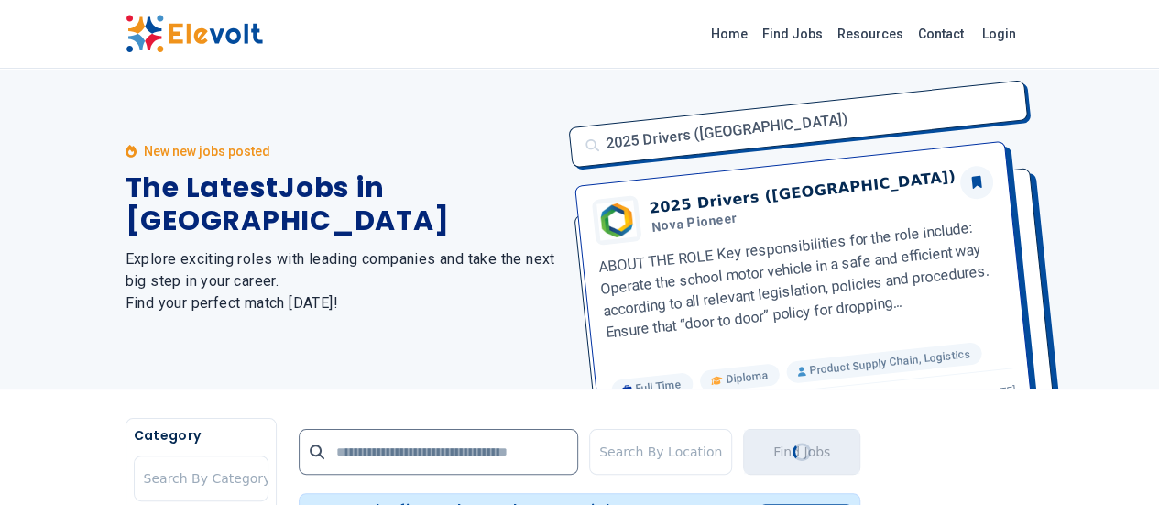
scroll to position [0, 0]
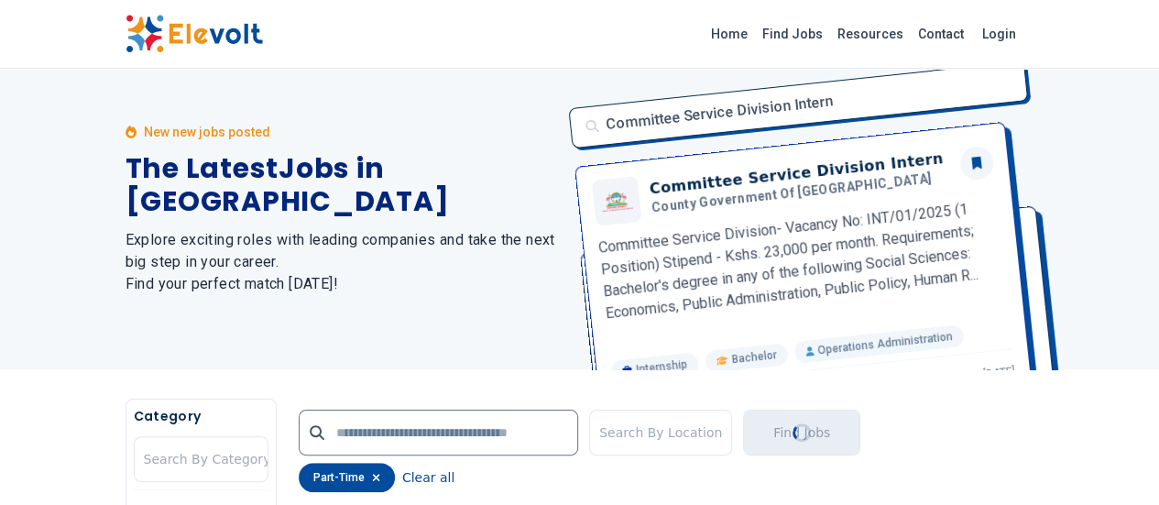
scroll to position [96, 0]
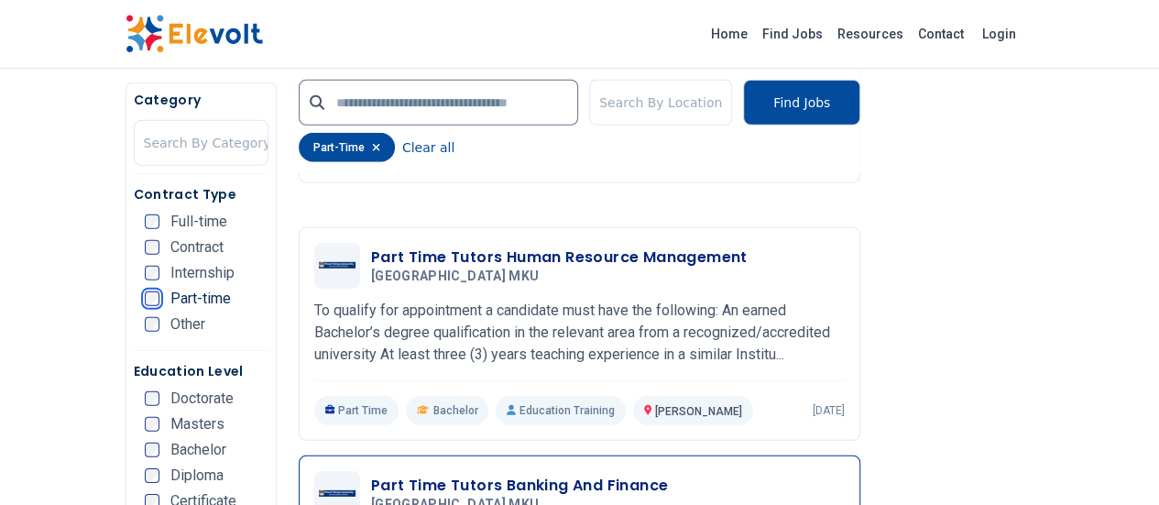
scroll to position [2555, 0]
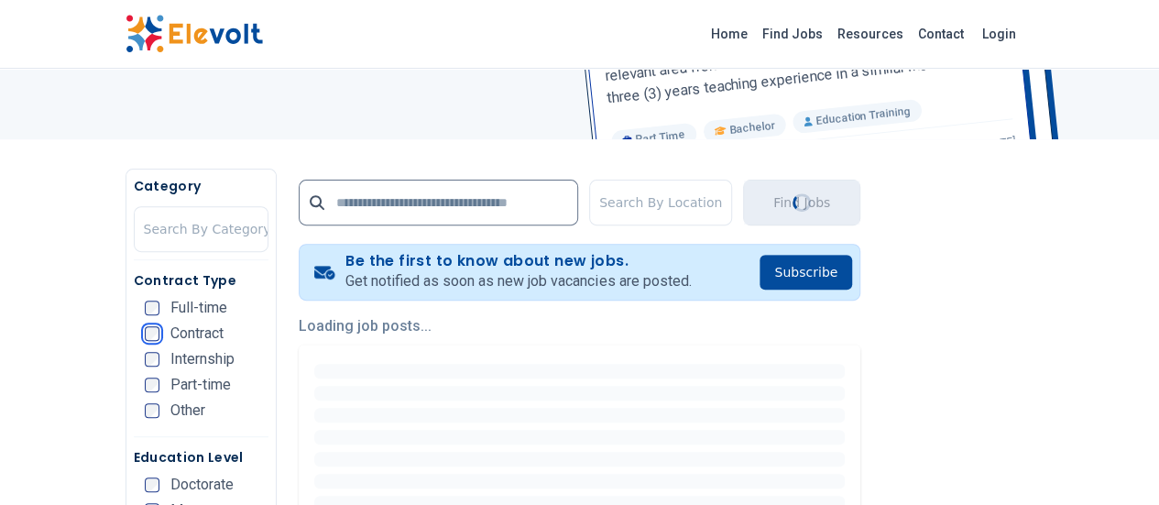
scroll to position [275, 0]
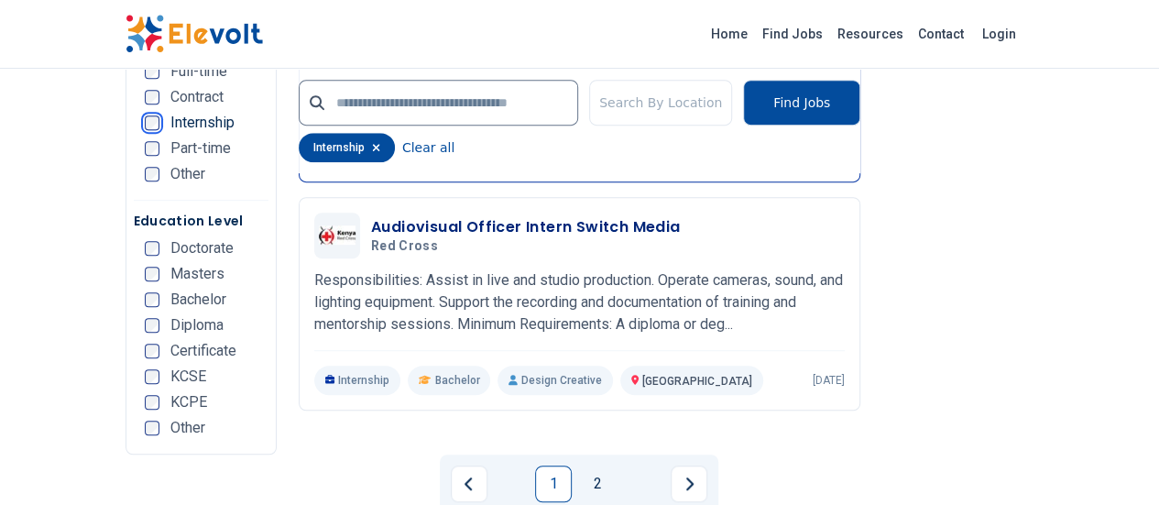
scroll to position [3940, 0]
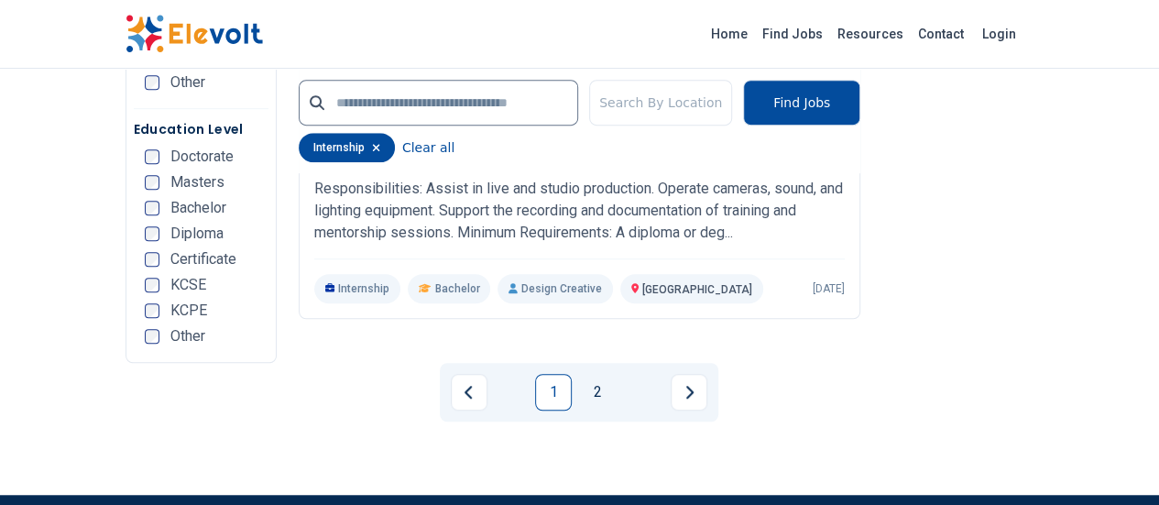
click at [594, 374] on link "2" at bounding box center [597, 392] width 37 height 37
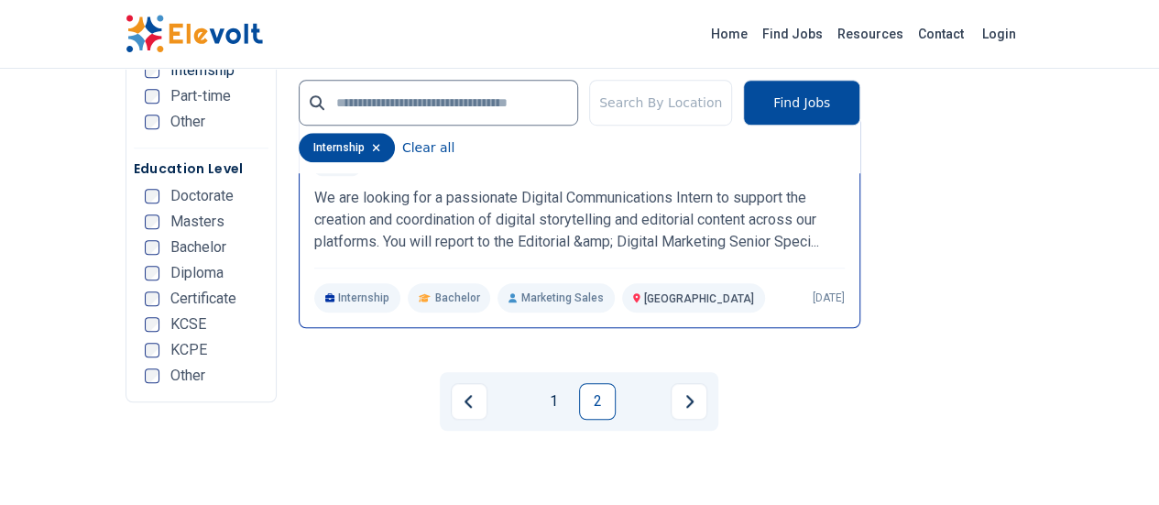
scroll to position [458, 0]
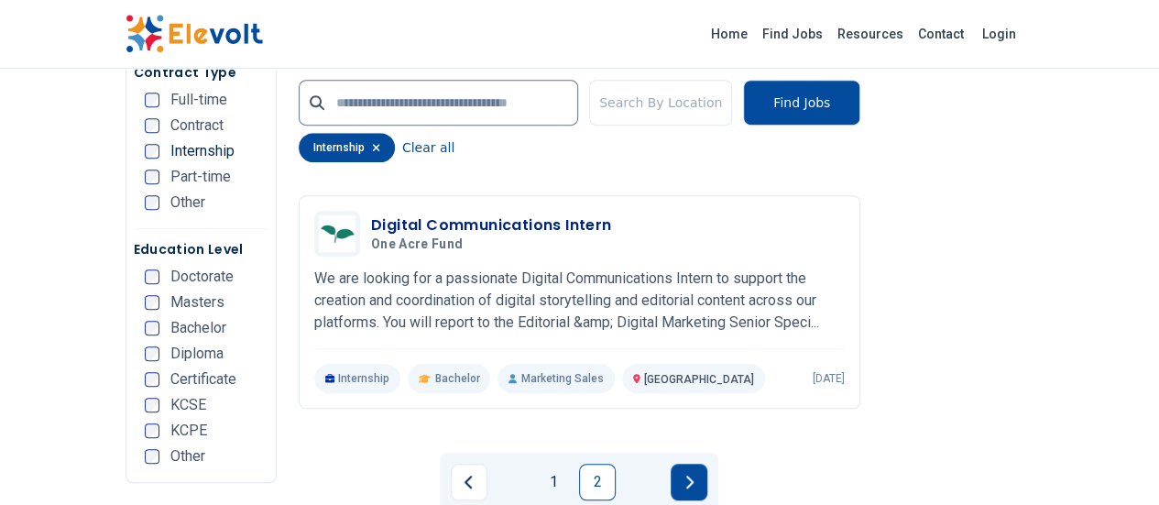
click at [696, 476] on button "Next page" at bounding box center [689, 482] width 37 height 37
click at [145, 158] on div "Internship" at bounding box center [190, 151] width 90 height 15
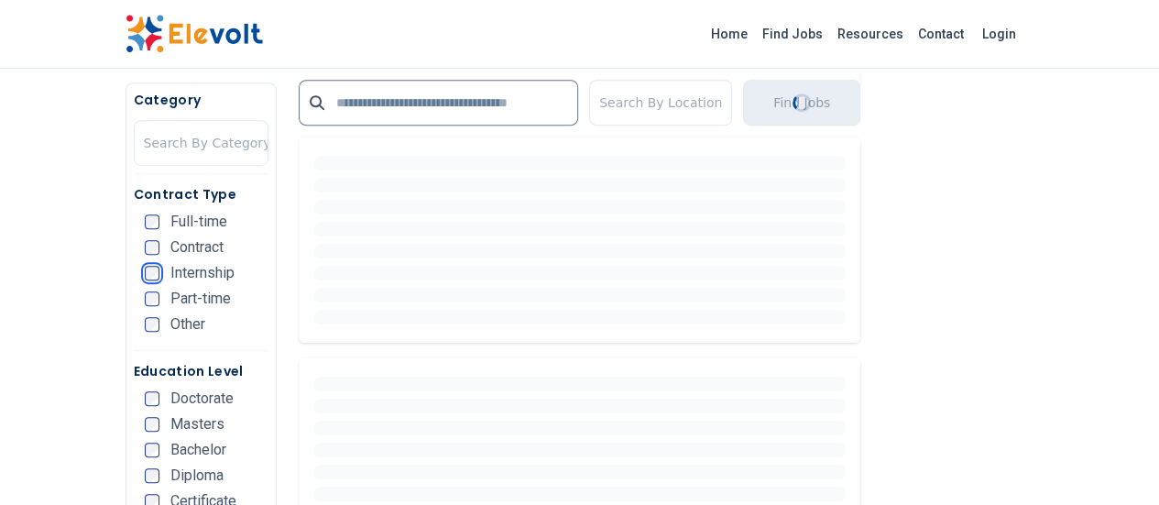
scroll to position [261, 0]
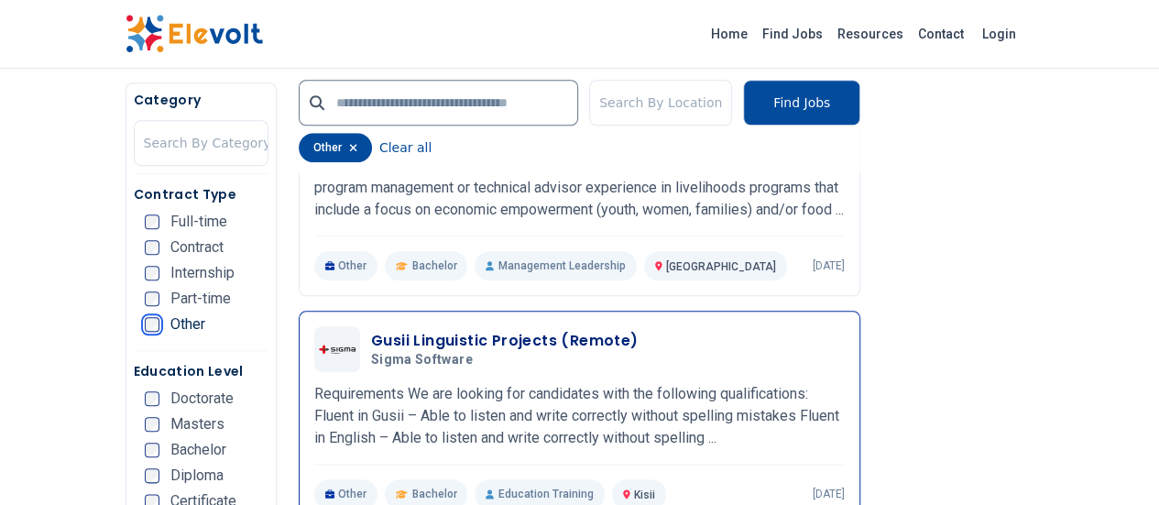
scroll to position [819, 0]
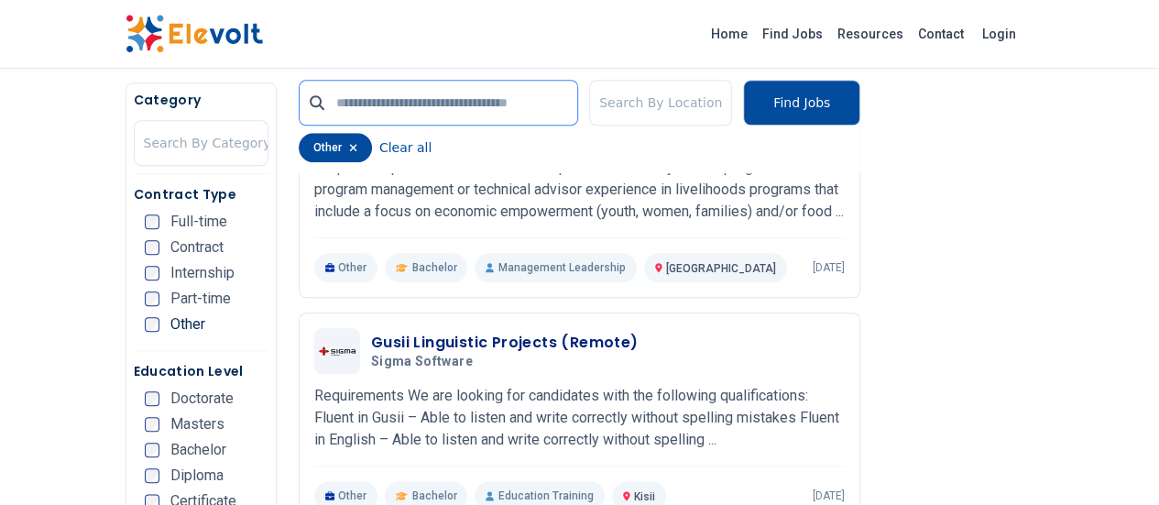
click at [388, 109] on input "text" at bounding box center [438, 103] width 279 height 46
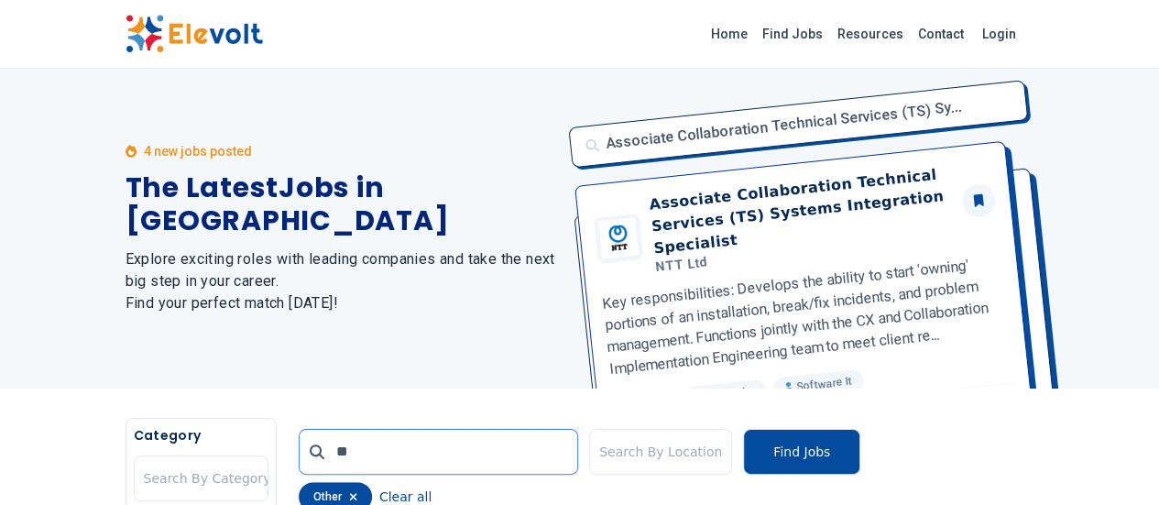
scroll to position [0, 0]
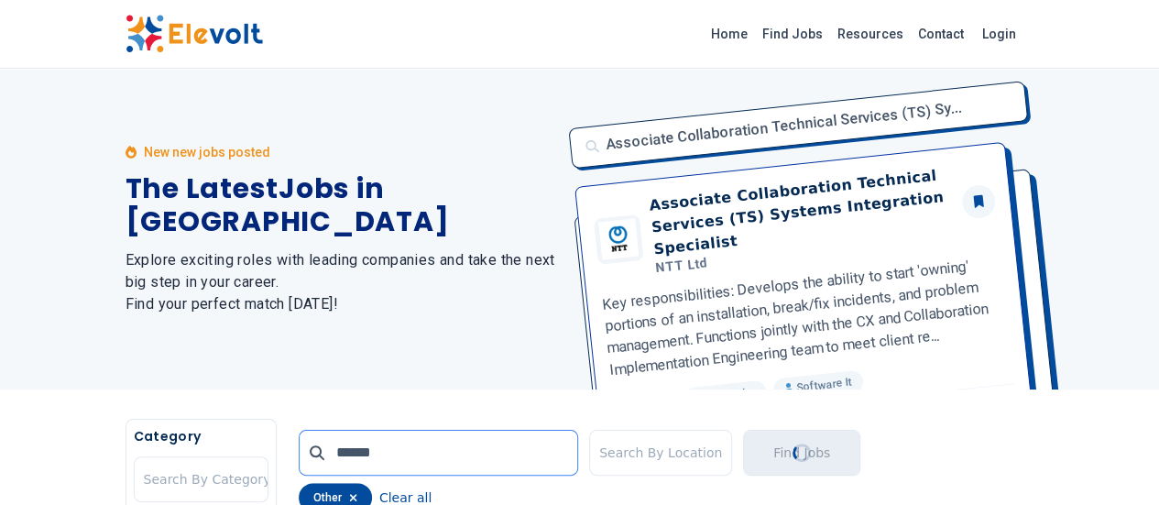
type input "******"
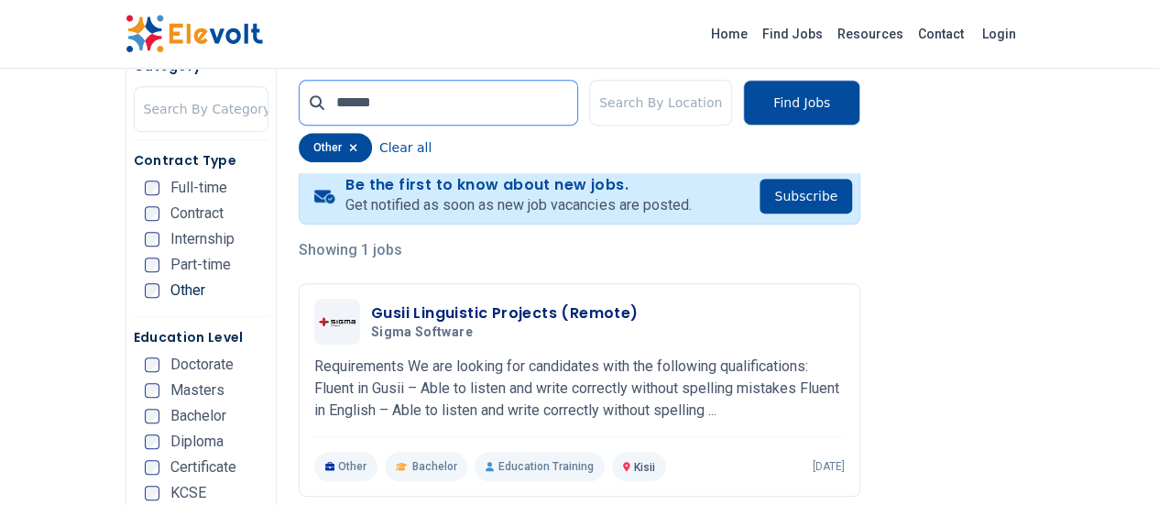
scroll to position [367, 0]
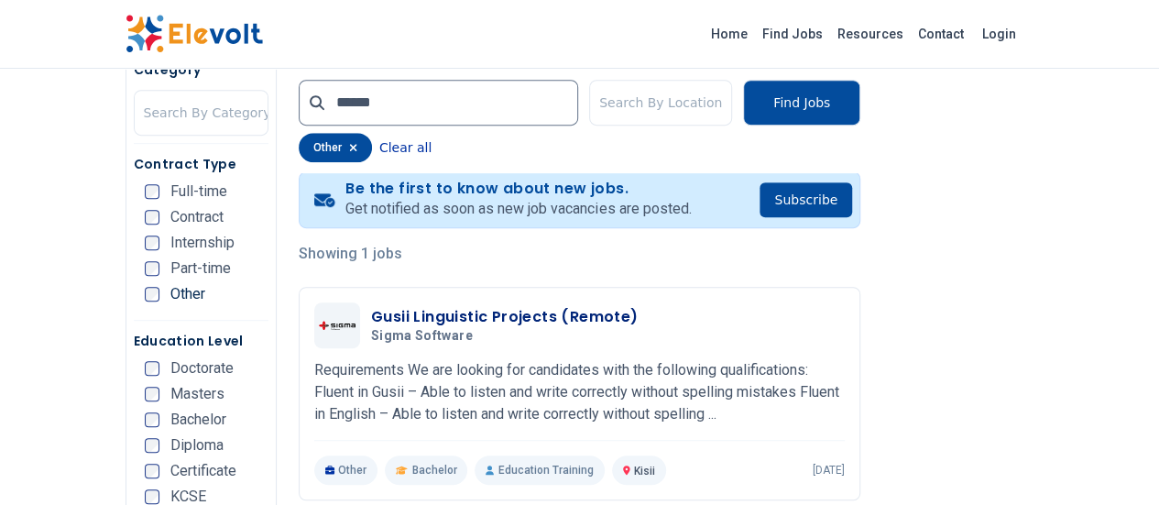
click at [379, 146] on button "Clear all" at bounding box center [405, 147] width 52 height 29
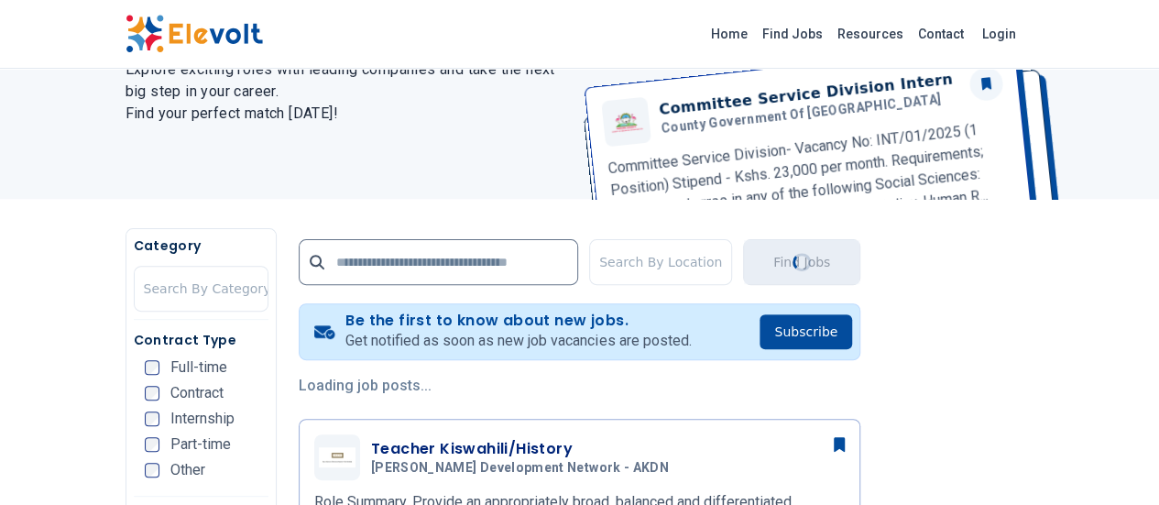
scroll to position [275, 0]
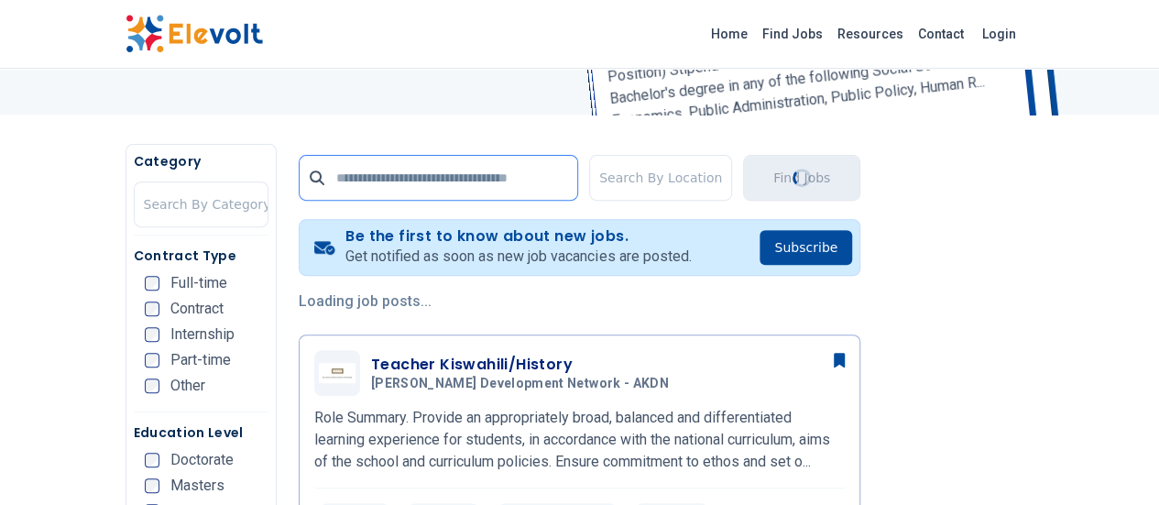
click at [343, 184] on input "text" at bounding box center [438, 178] width 279 height 46
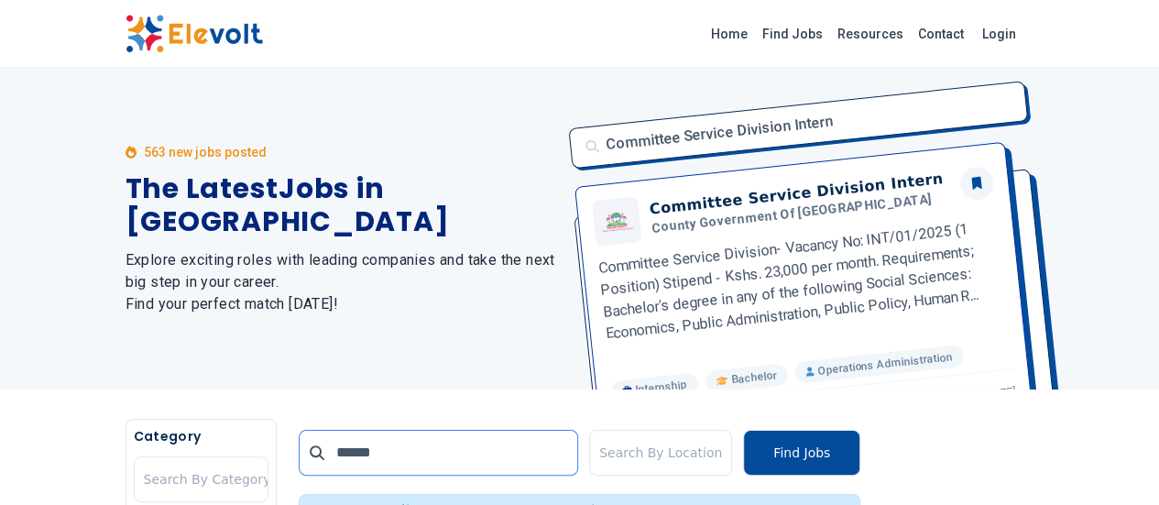
type input "******"
click button "submit" at bounding box center [0, 0] width 0 height 0
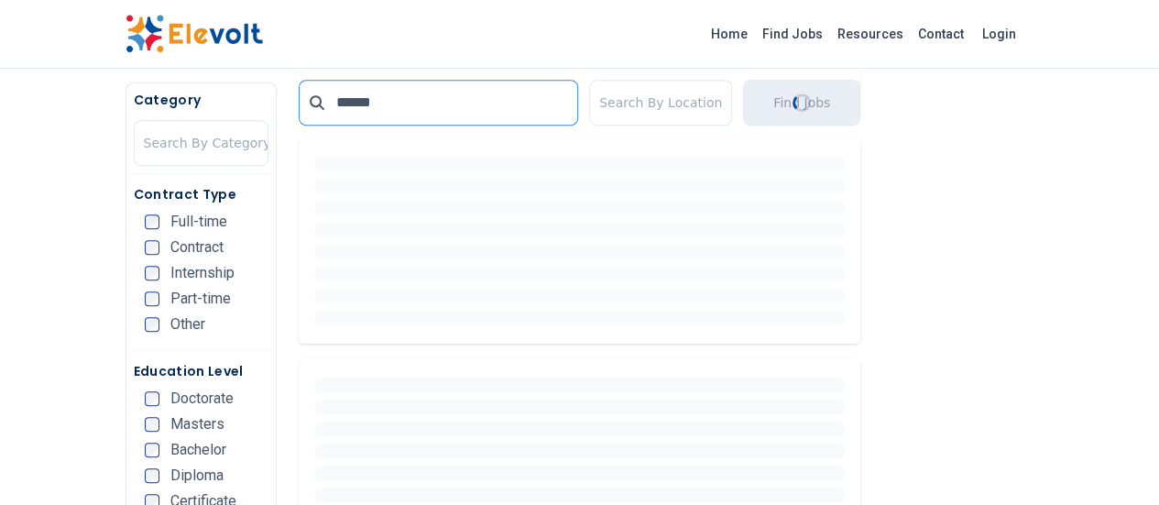
scroll to position [458, 0]
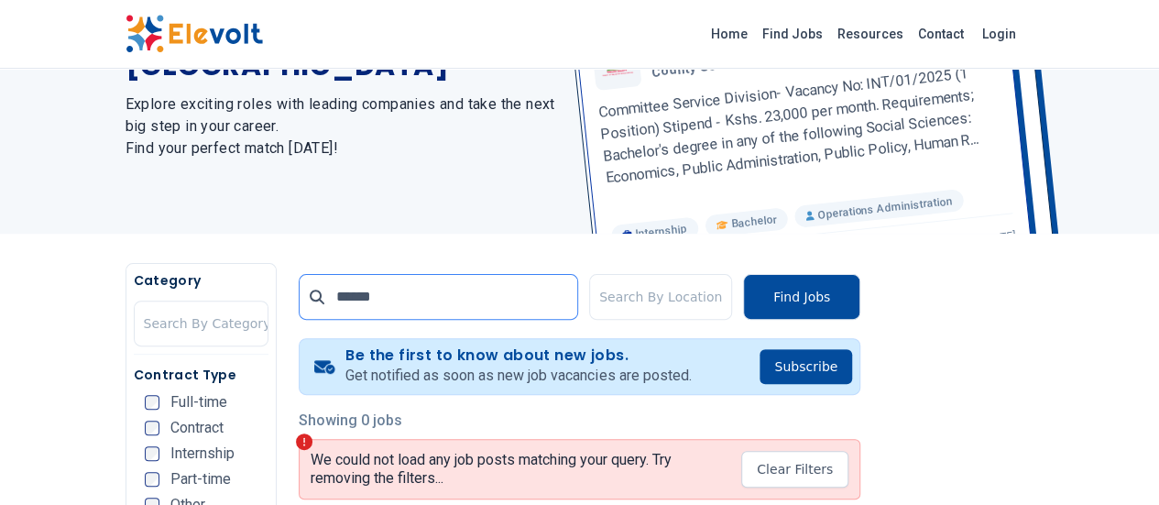
scroll to position [458, 0]
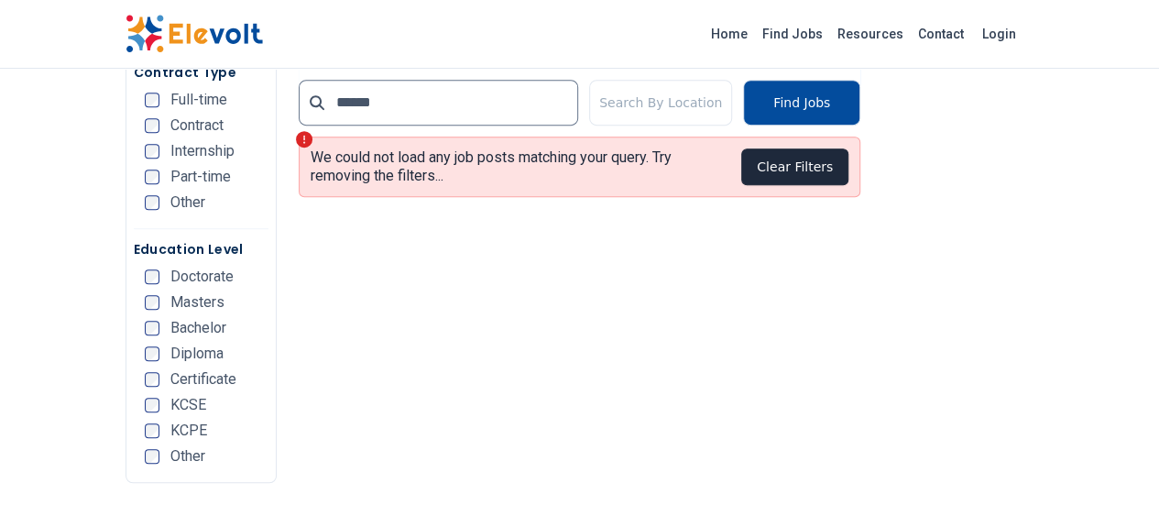
click at [848, 173] on button "Clear Filters" at bounding box center [794, 166] width 107 height 37
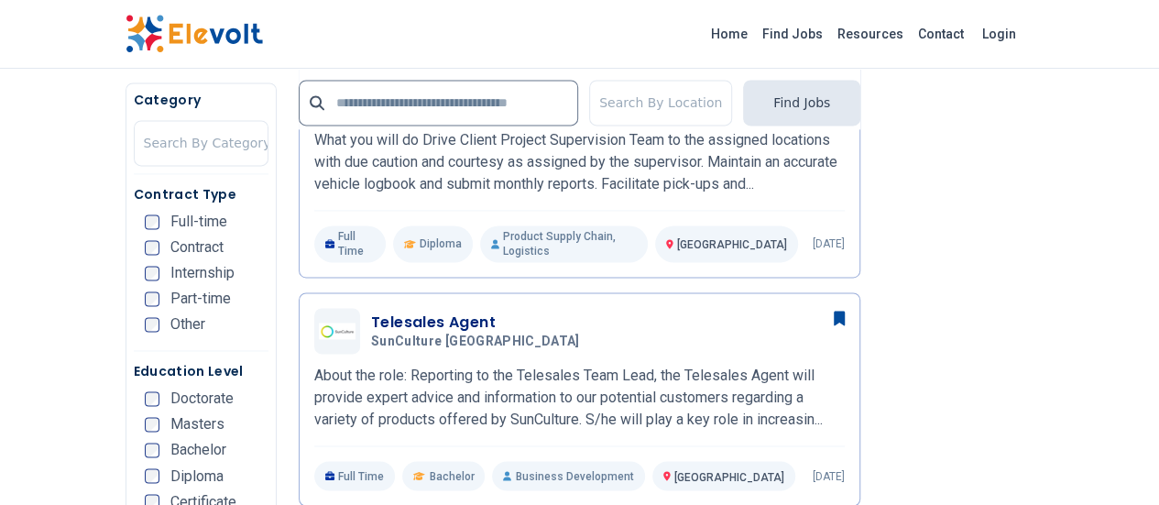
scroll to position [1374, 0]
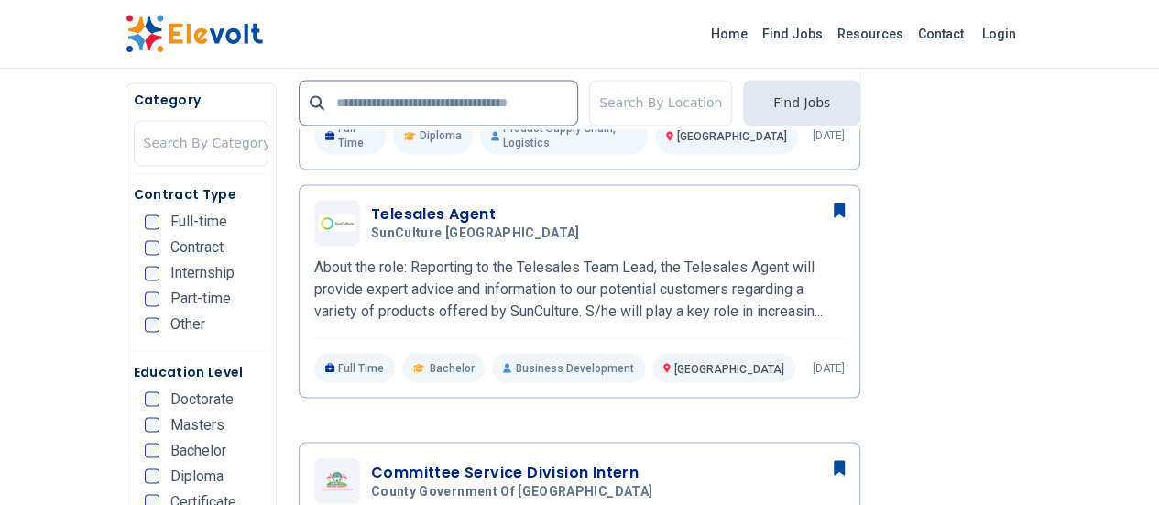
click at [145, 483] on div "Diploma" at bounding box center [184, 475] width 79 height 15
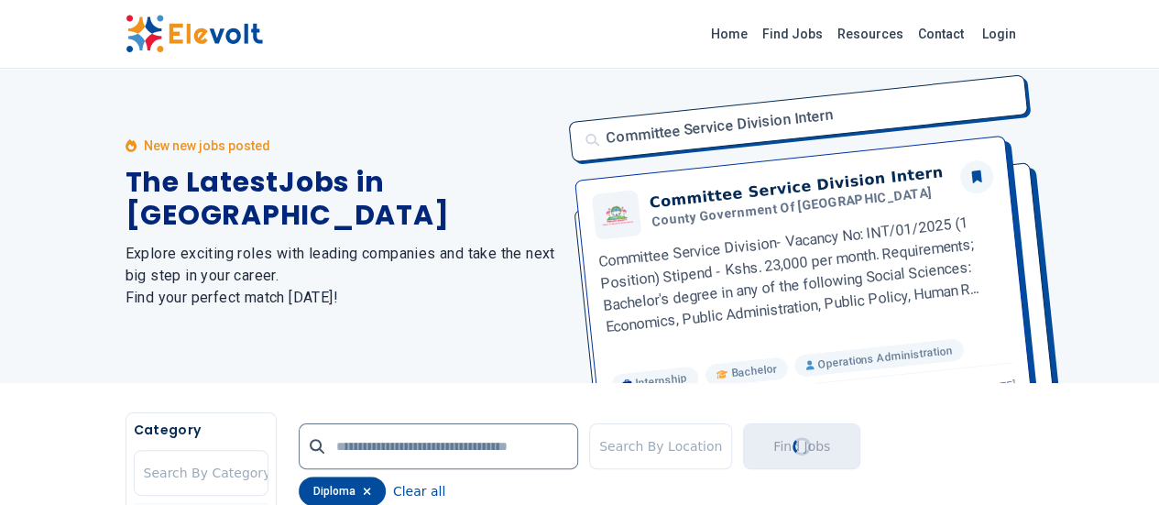
scroll to position [0, 0]
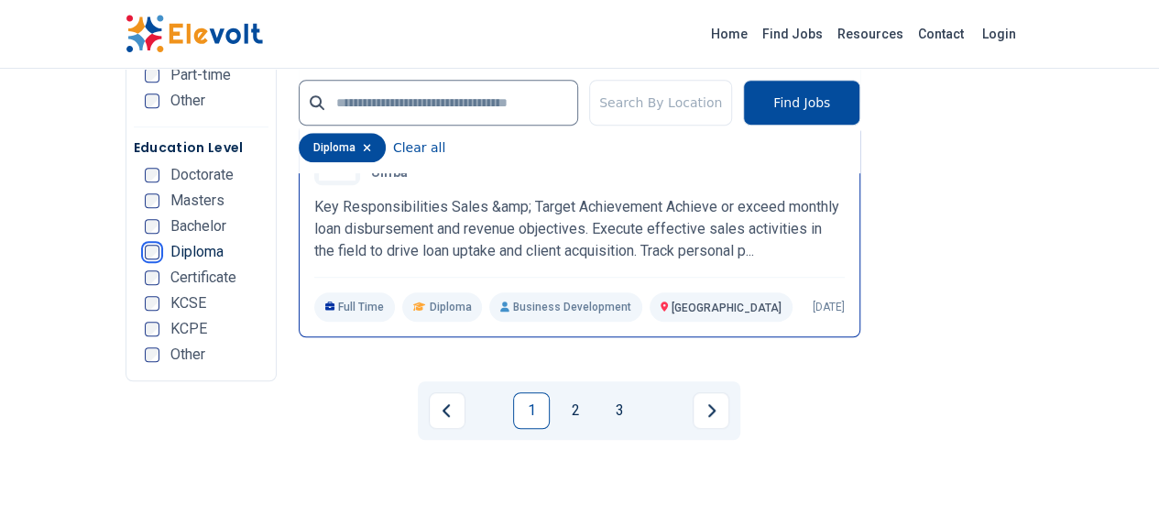
scroll to position [3971, 0]
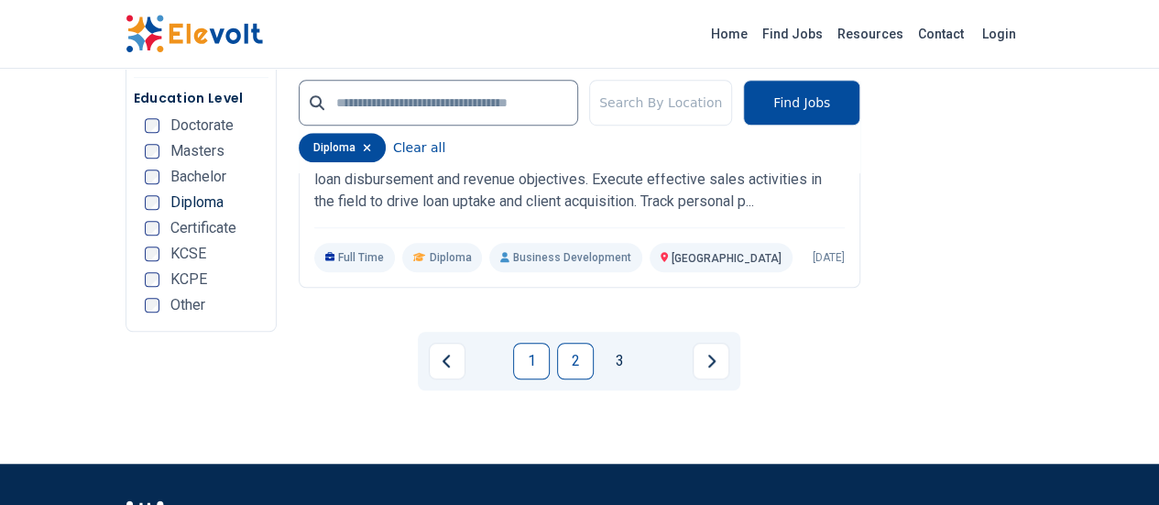
click at [572, 343] on link "2" at bounding box center [575, 361] width 37 height 37
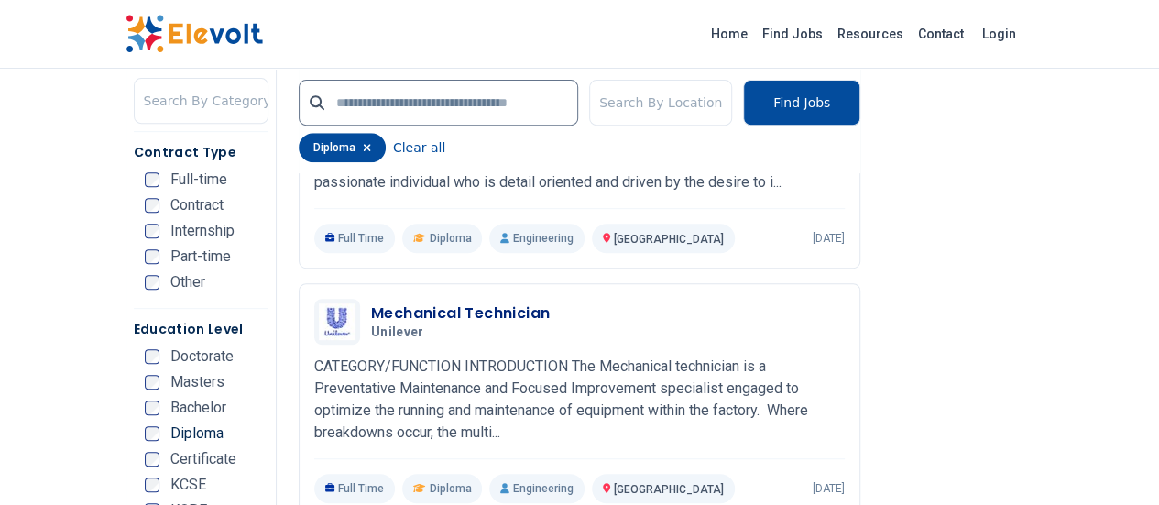
scroll to position [3848, 0]
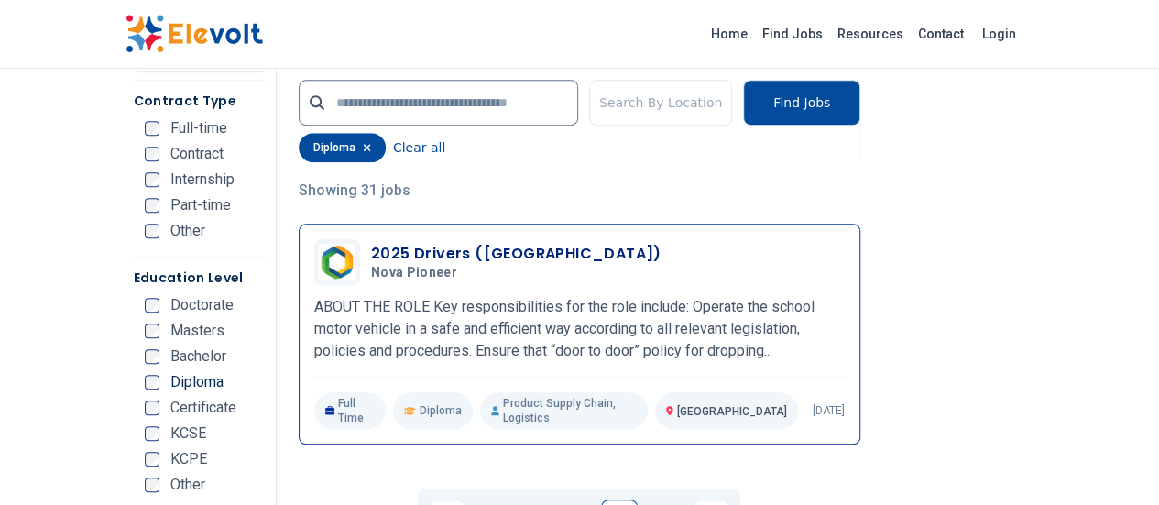
scroll to position [458, 0]
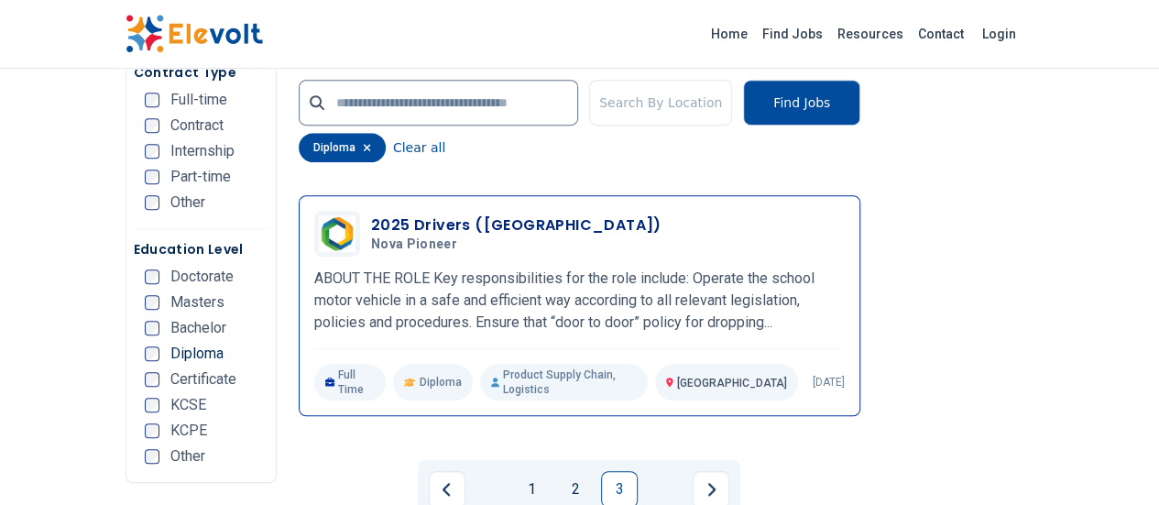
click at [371, 219] on h3 "2025 Drivers ([GEOGRAPHIC_DATA])" at bounding box center [516, 225] width 290 height 22
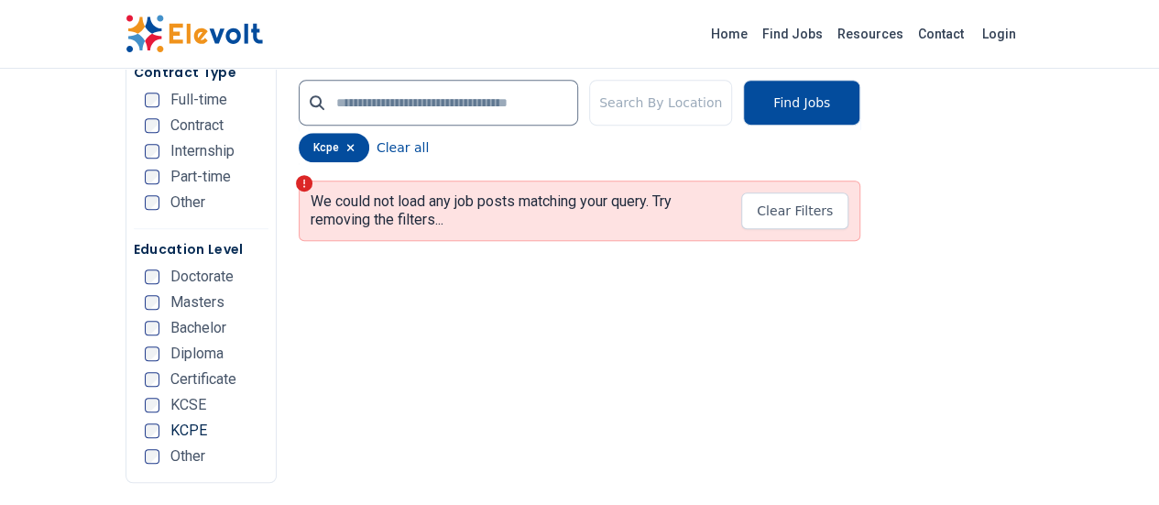
click at [299, 155] on div "kcpe" at bounding box center [334, 147] width 71 height 29
click at [848, 229] on button "Clear Filters" at bounding box center [794, 210] width 107 height 37
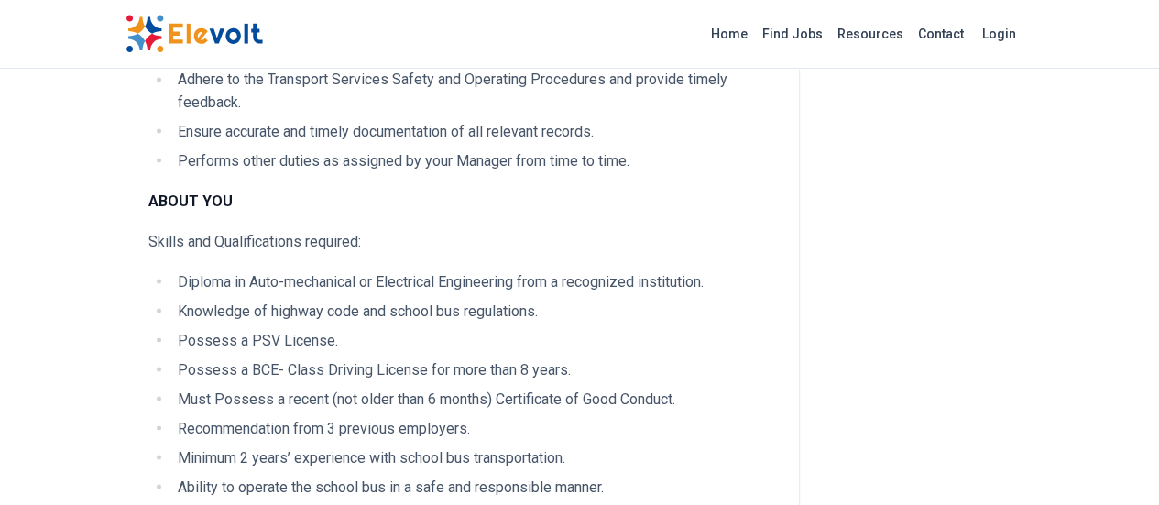
scroll to position [1741, 0]
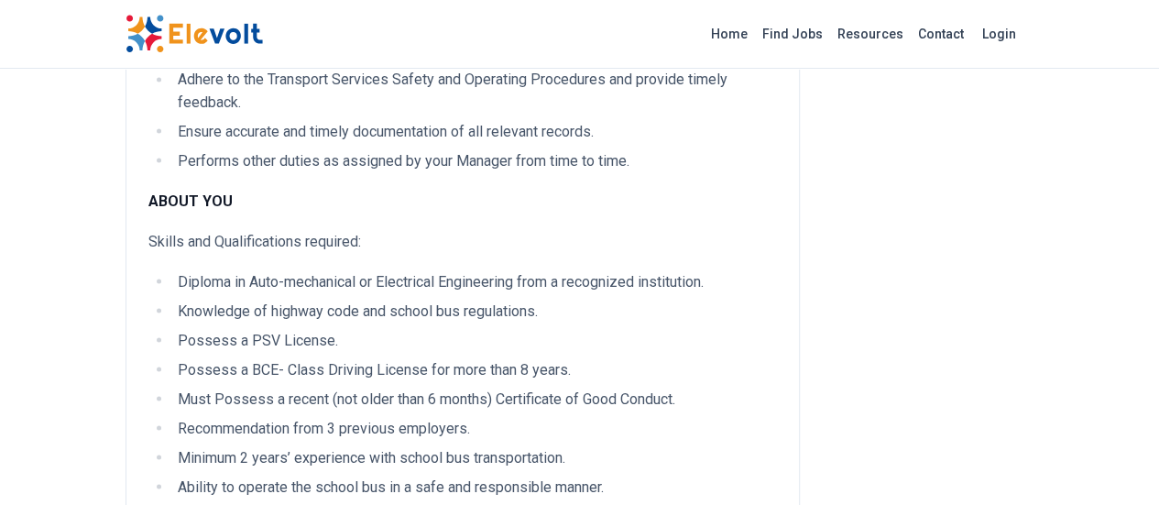
scroll to position [1649, 0]
